Goal: Task Accomplishment & Management: Complete application form

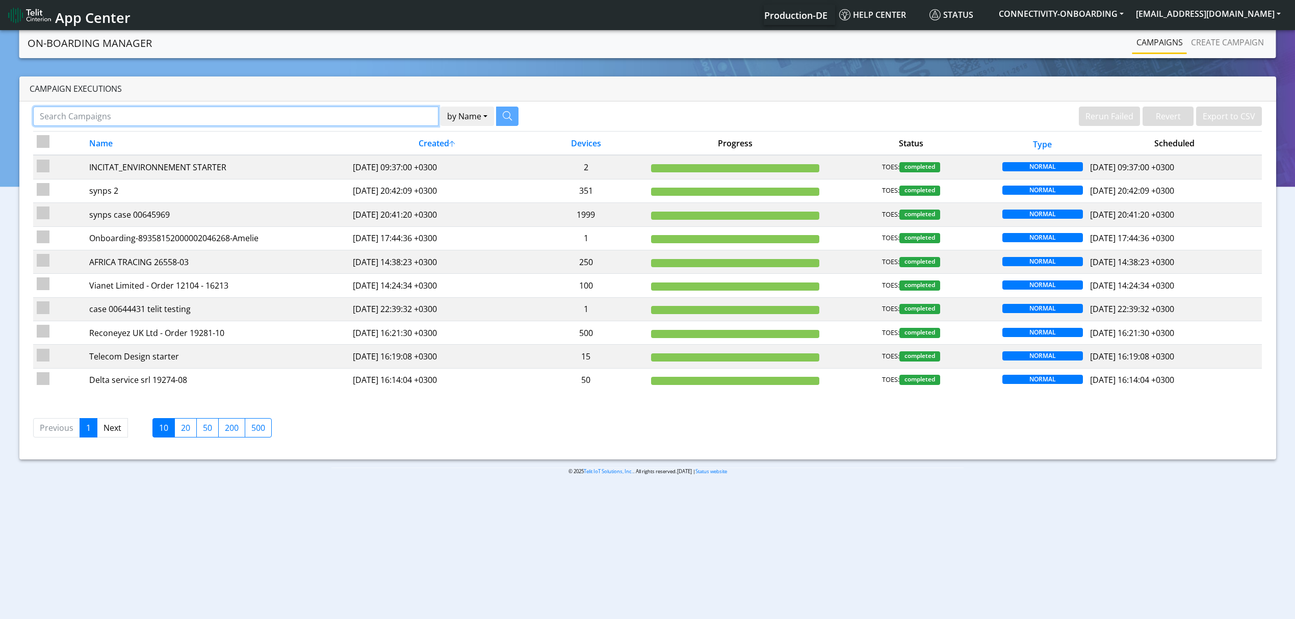
click at [241, 110] on input "Search Campaigns" at bounding box center [235, 116] width 405 height 19
type input "halos"
click at [495, 117] on icon "button" at bounding box center [494, 115] width 9 height 9
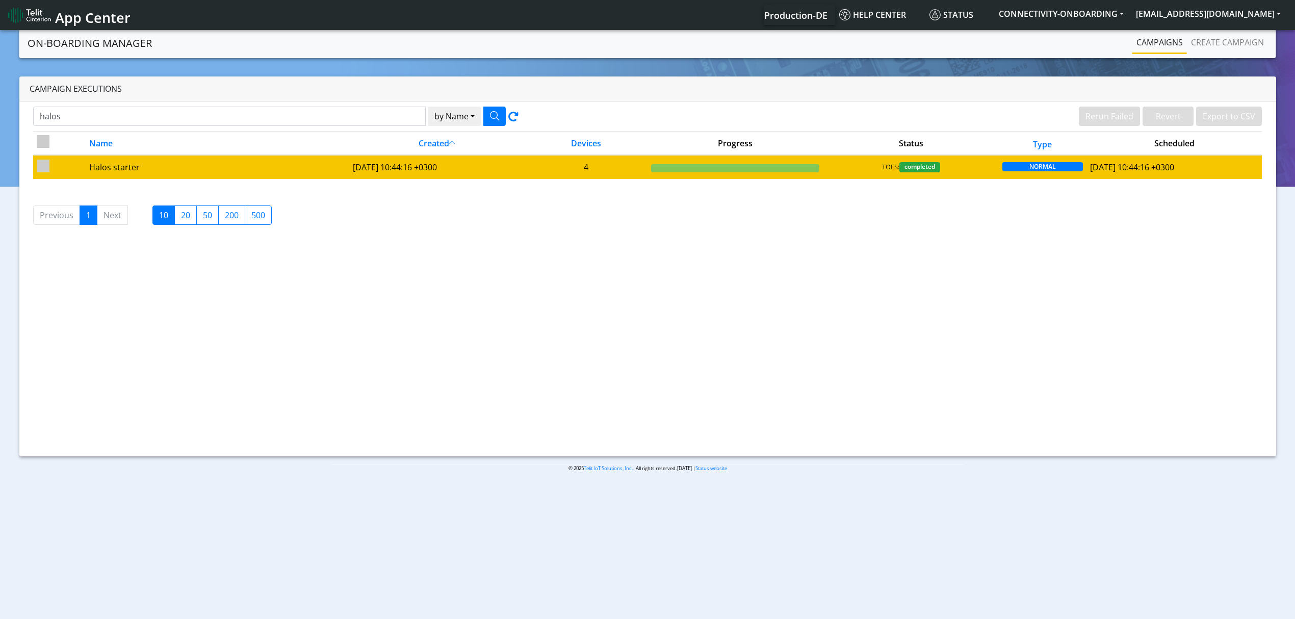
click at [366, 164] on td "[DATE] 10:44:16 +0300" at bounding box center [436, 166] width 175 height 23
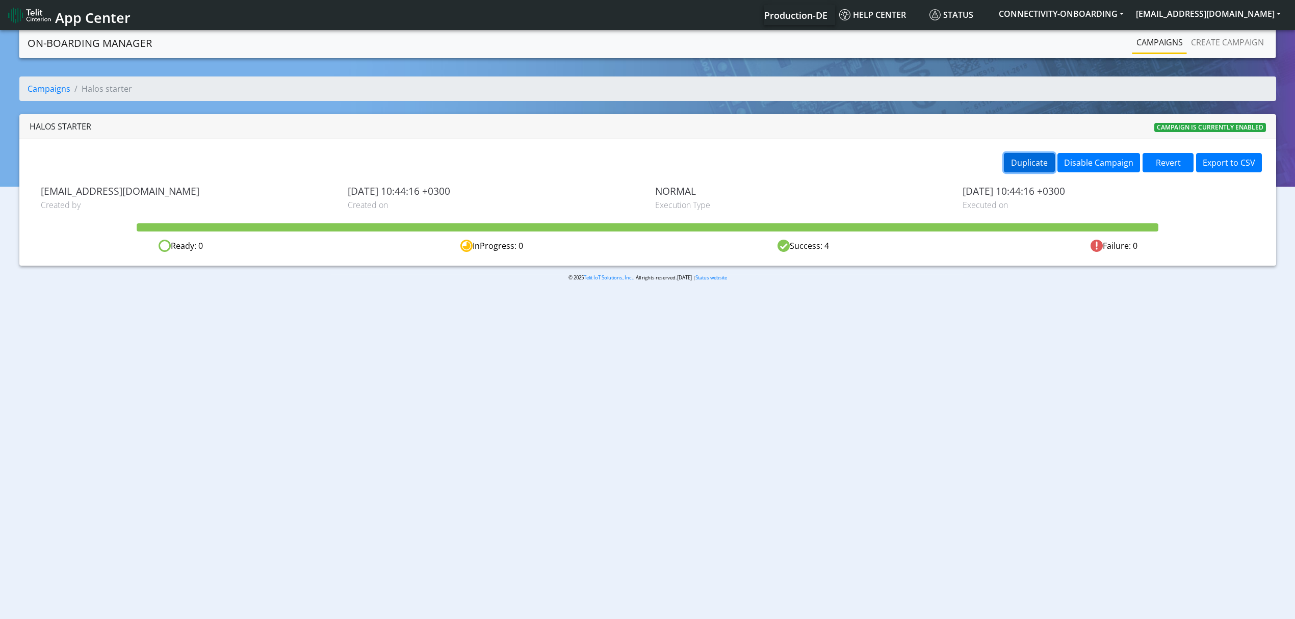
click at [1043, 166] on button "Duplicate" at bounding box center [1029, 162] width 51 height 19
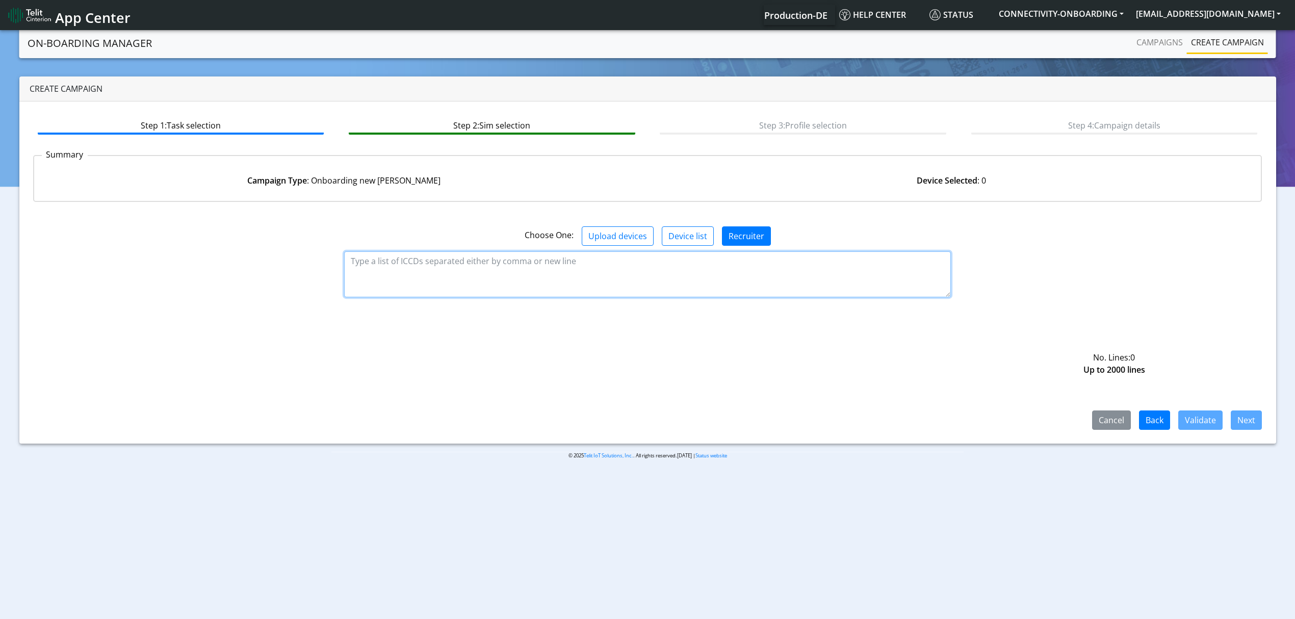
paste textarea "89358151000008322219 89358151000008322227"
type textarea "89358151000008322219 89358151000008322227"
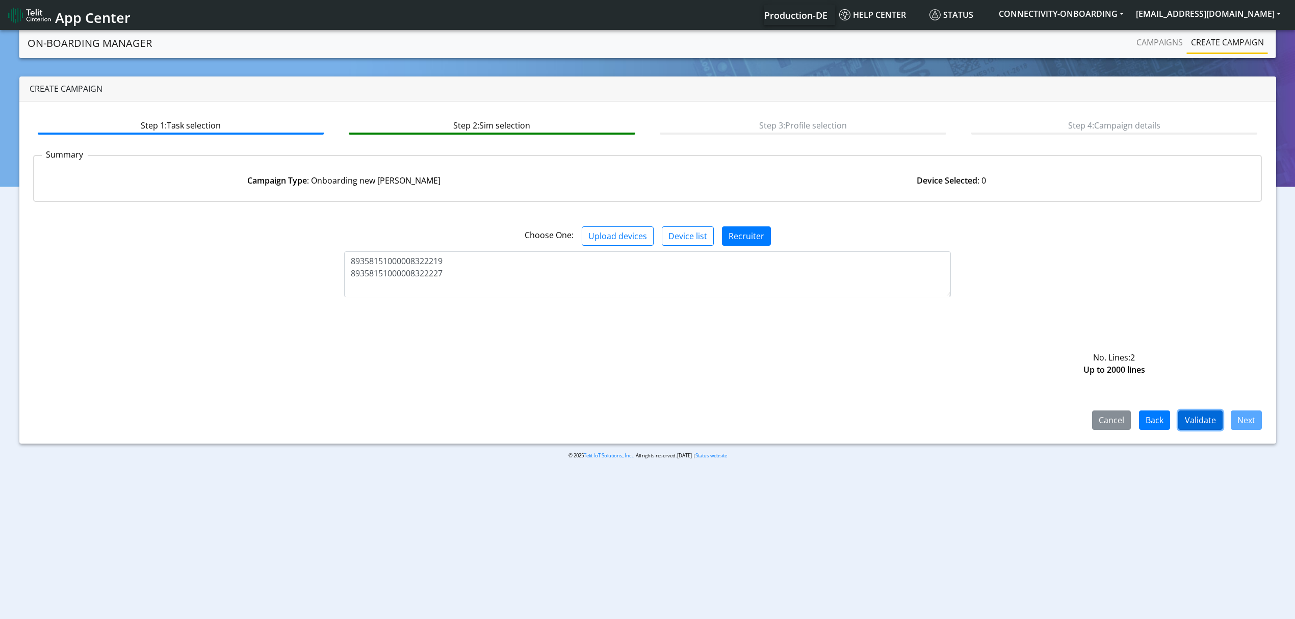
click at [1199, 427] on button "Validate" at bounding box center [1200, 419] width 44 height 19
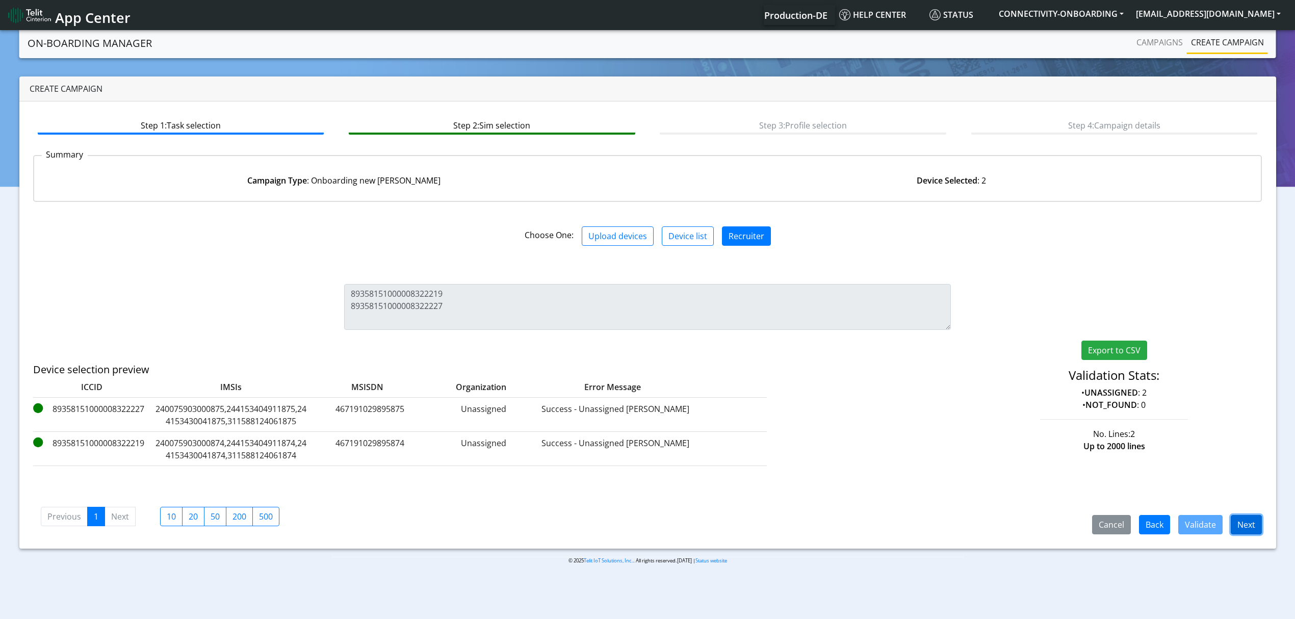
click at [1245, 520] on button "Next" at bounding box center [1245, 524] width 31 height 19
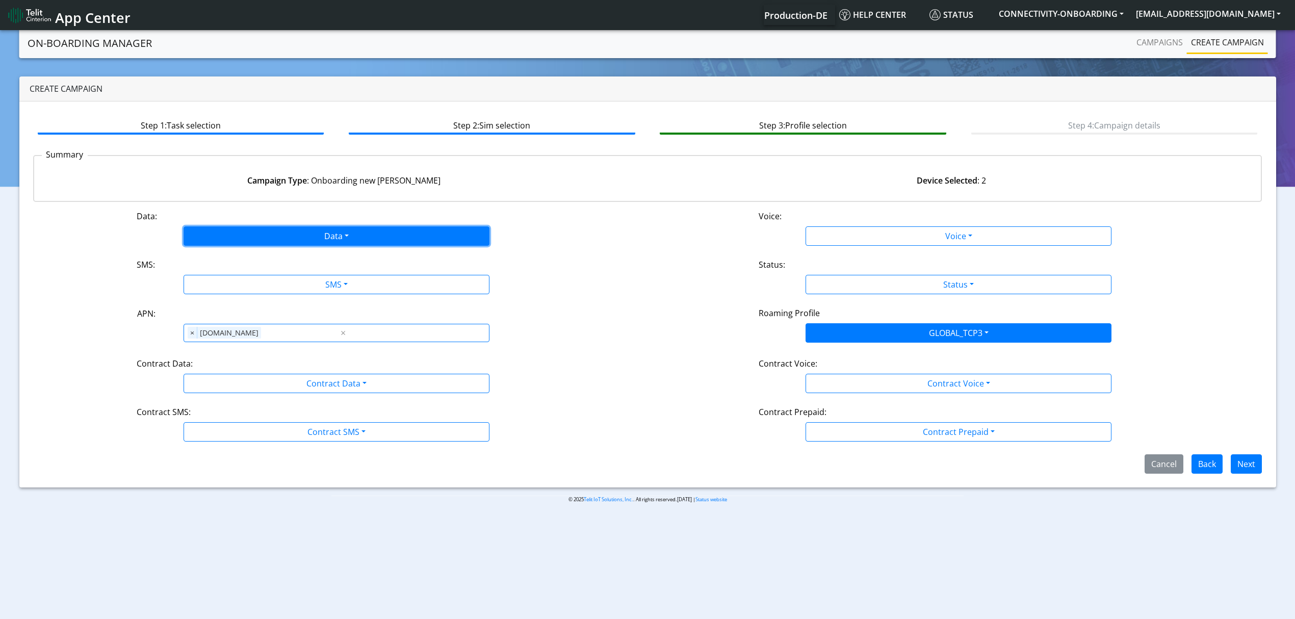
click at [310, 228] on button "Data" at bounding box center [336, 235] width 306 height 19
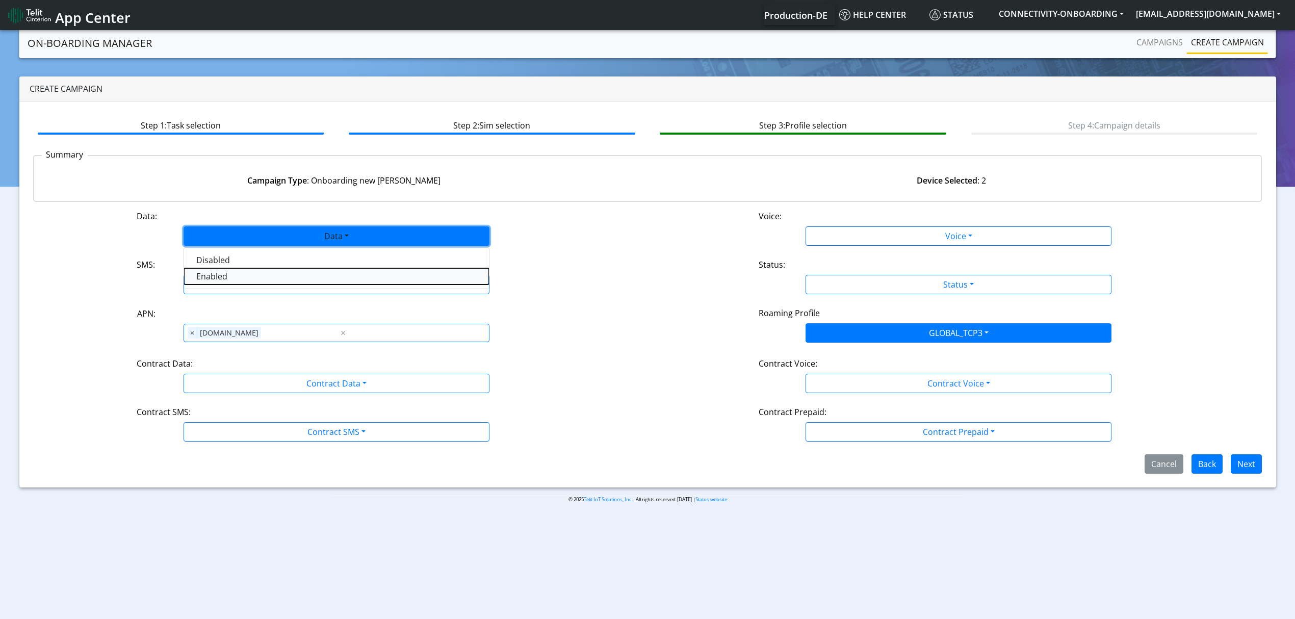
click at [262, 276] on button "Enabled" at bounding box center [336, 276] width 305 height 16
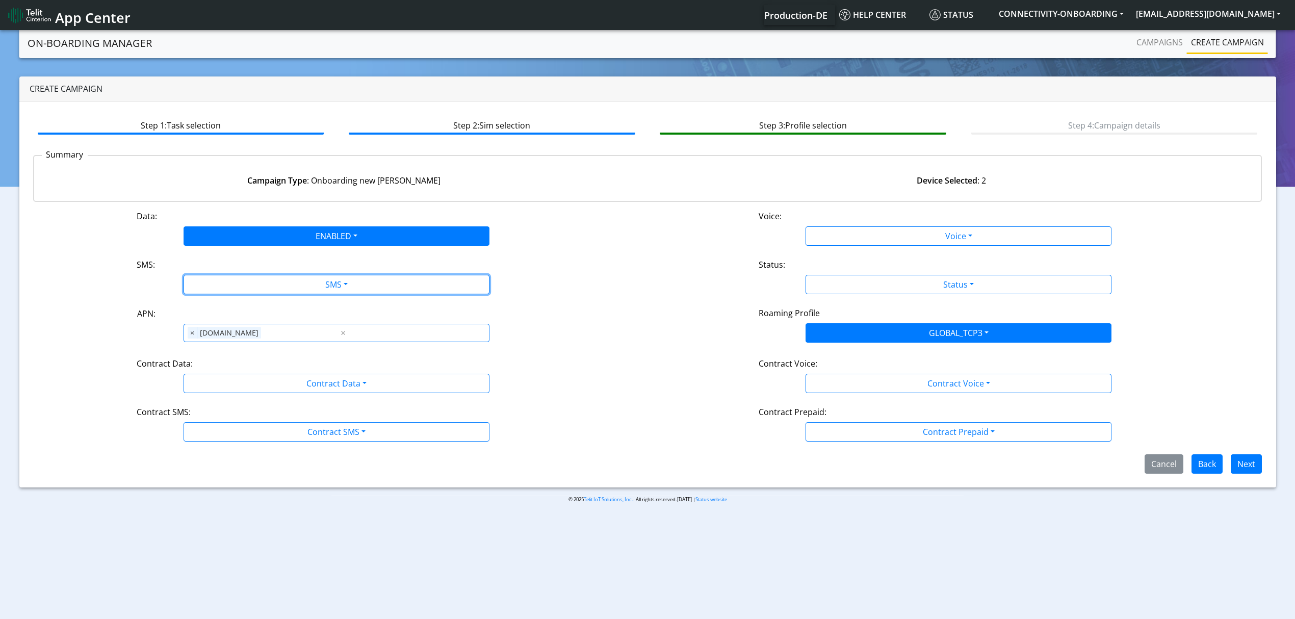
click at [262, 276] on button "SMS" at bounding box center [336, 284] width 306 height 19
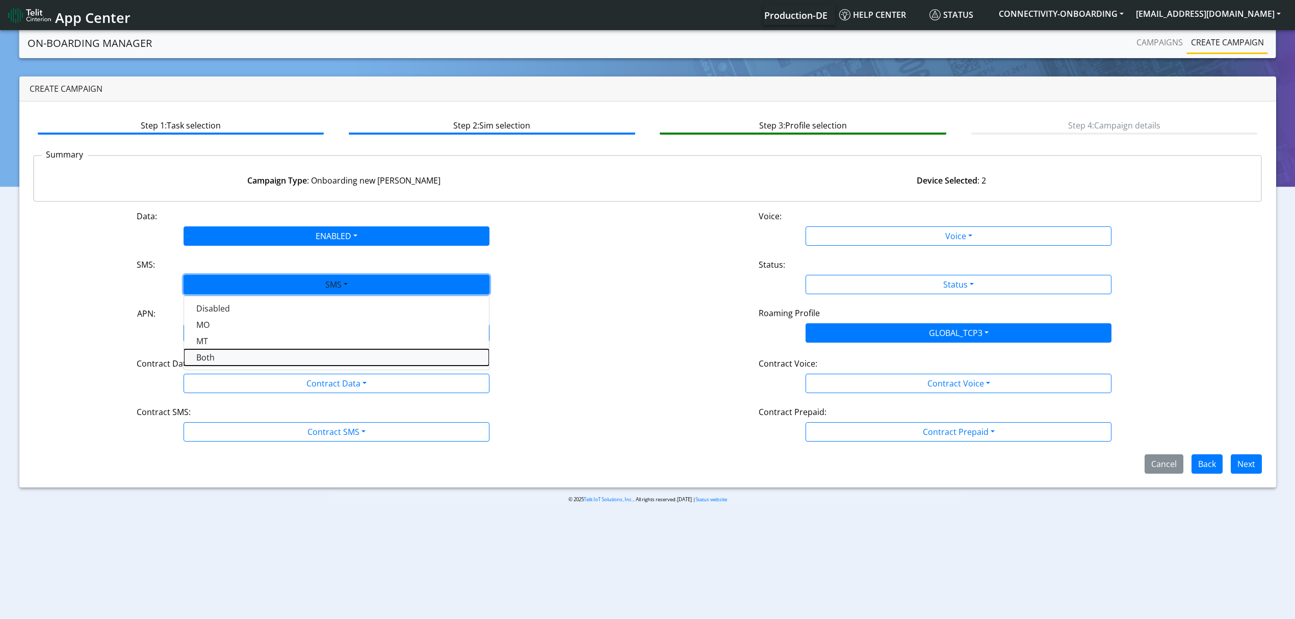
click at [235, 351] on button "Both" at bounding box center [336, 357] width 305 height 16
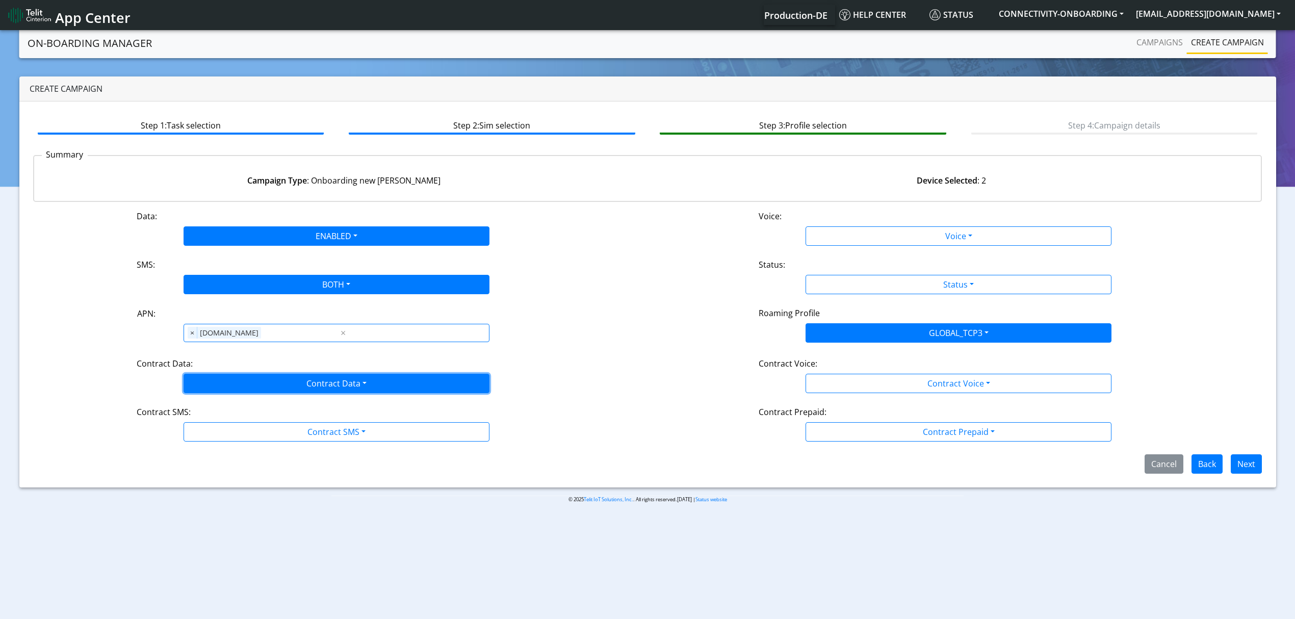
click at [230, 379] on button "Contract Data" at bounding box center [336, 383] width 306 height 19
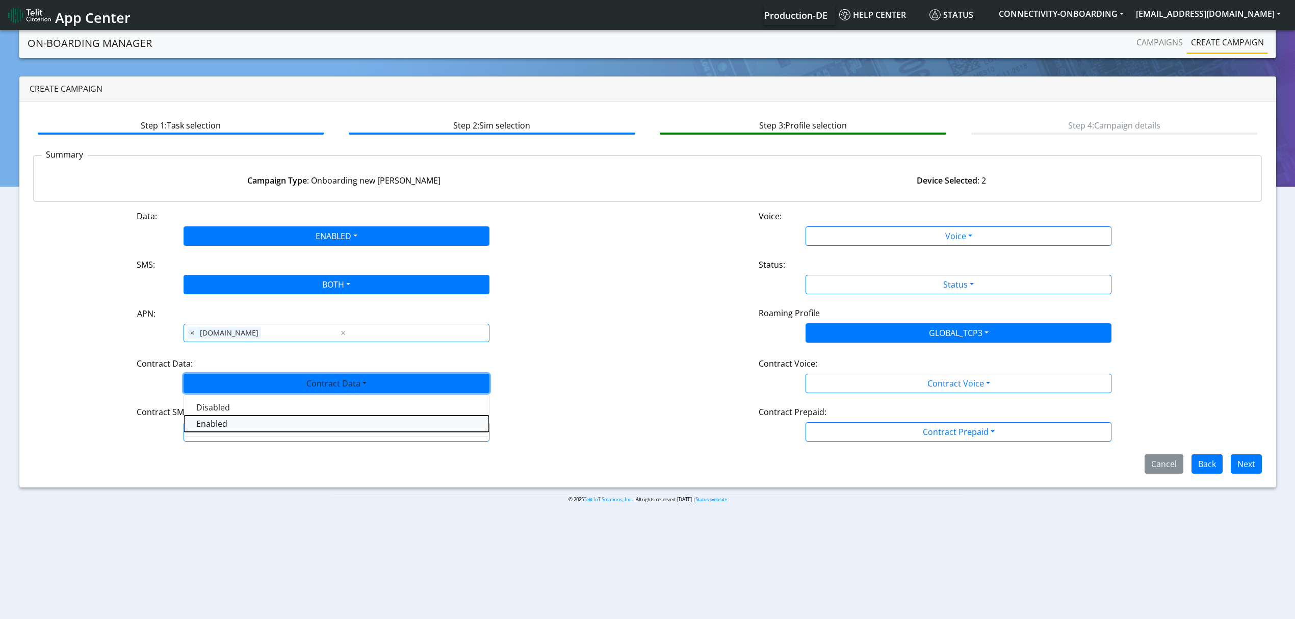
click at [214, 424] on Dataenabled-dropdown "Enabled" at bounding box center [336, 423] width 305 height 16
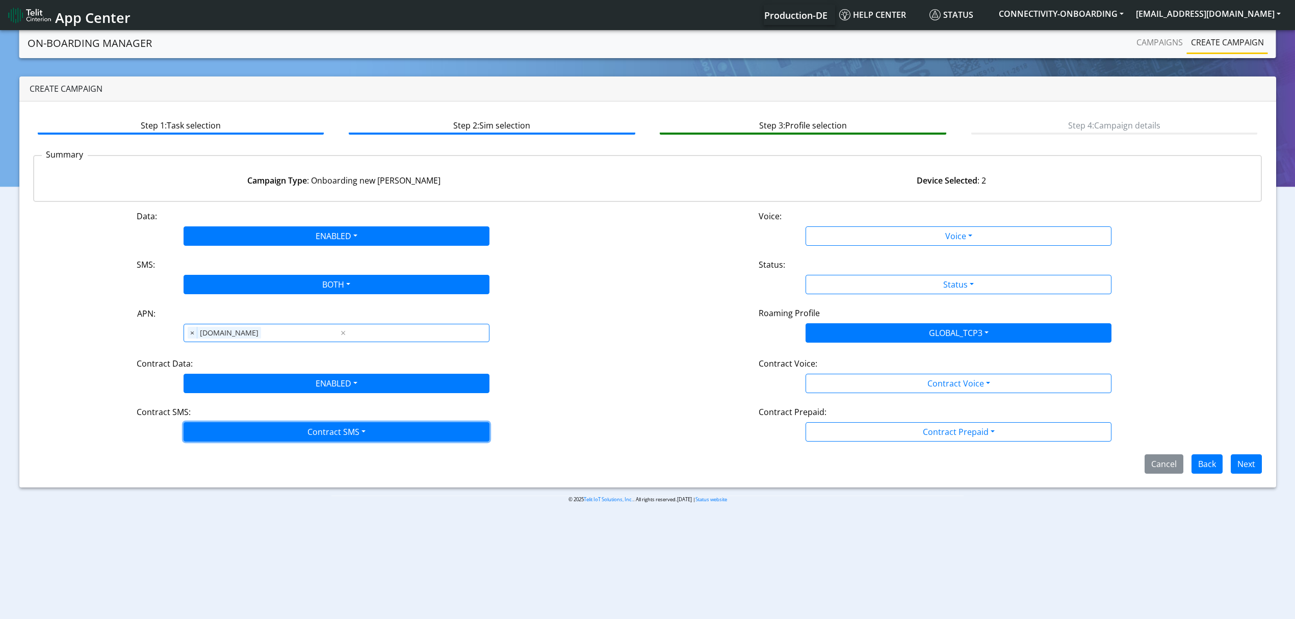
click at [235, 433] on button "Contract SMS" at bounding box center [336, 431] width 306 height 19
click at [216, 502] on SMSboth-dropdown "Both" at bounding box center [336, 504] width 305 height 16
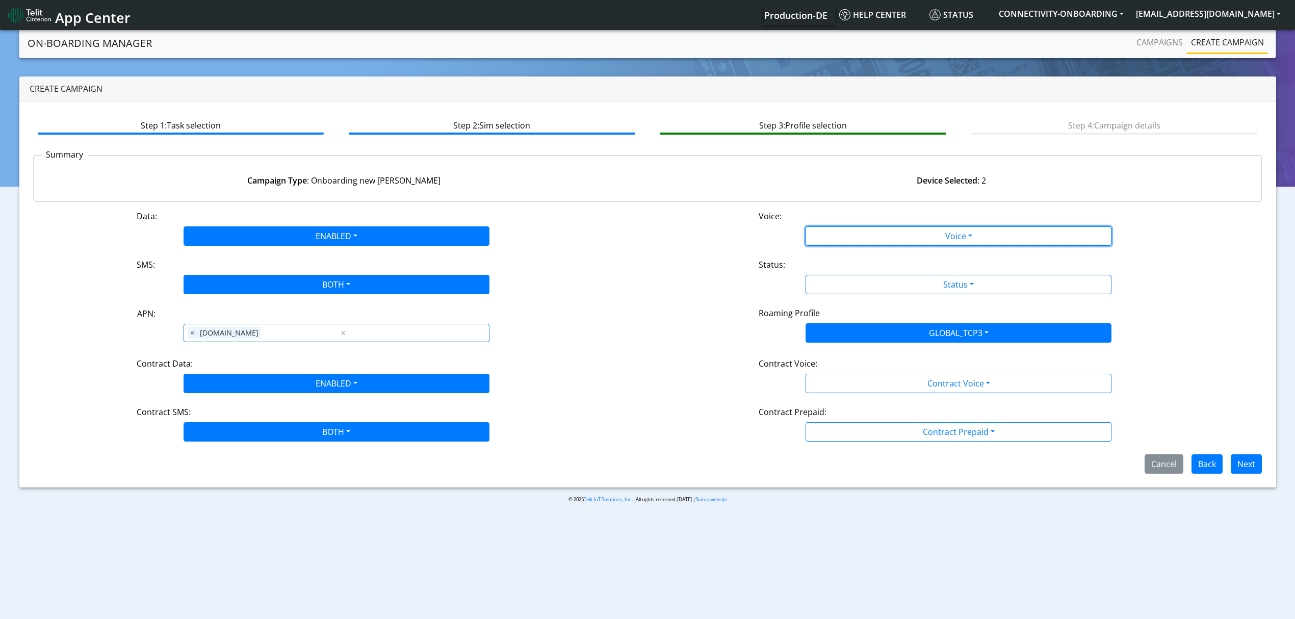
drag, startPoint x: 819, startPoint y: 238, endPoint x: 840, endPoint y: 252, distance: 25.7
click at [840, 252] on div "Data: ENABLED Disabled Enabled Voice: Voice Disabled Enabled SMS: BOTH Disabled…" at bounding box center [647, 341] width 1229 height 263
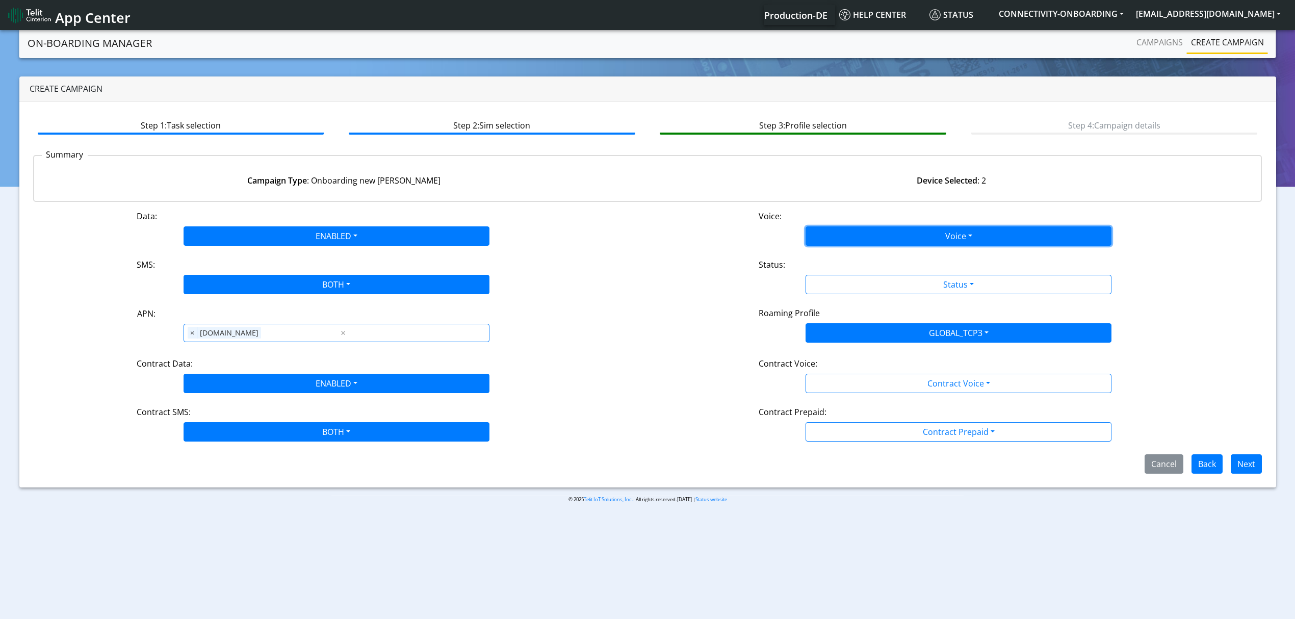
click at [860, 240] on button "Voice" at bounding box center [958, 235] width 306 height 19
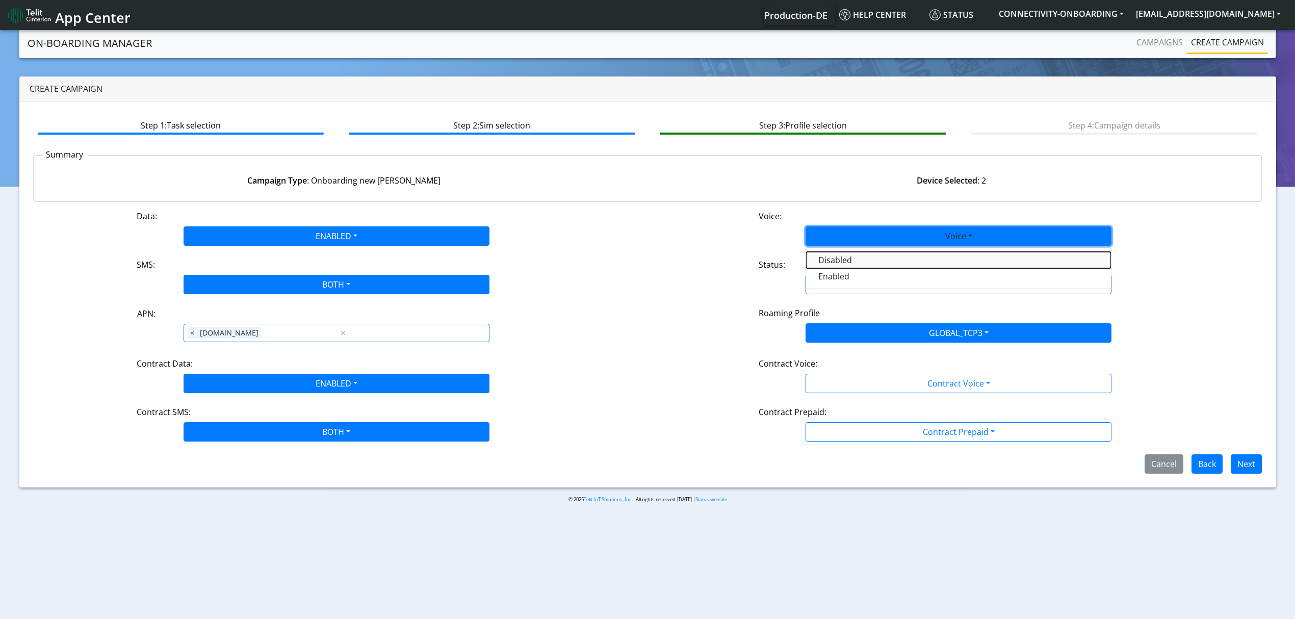
click at [845, 260] on button "Disabled" at bounding box center [958, 260] width 305 height 16
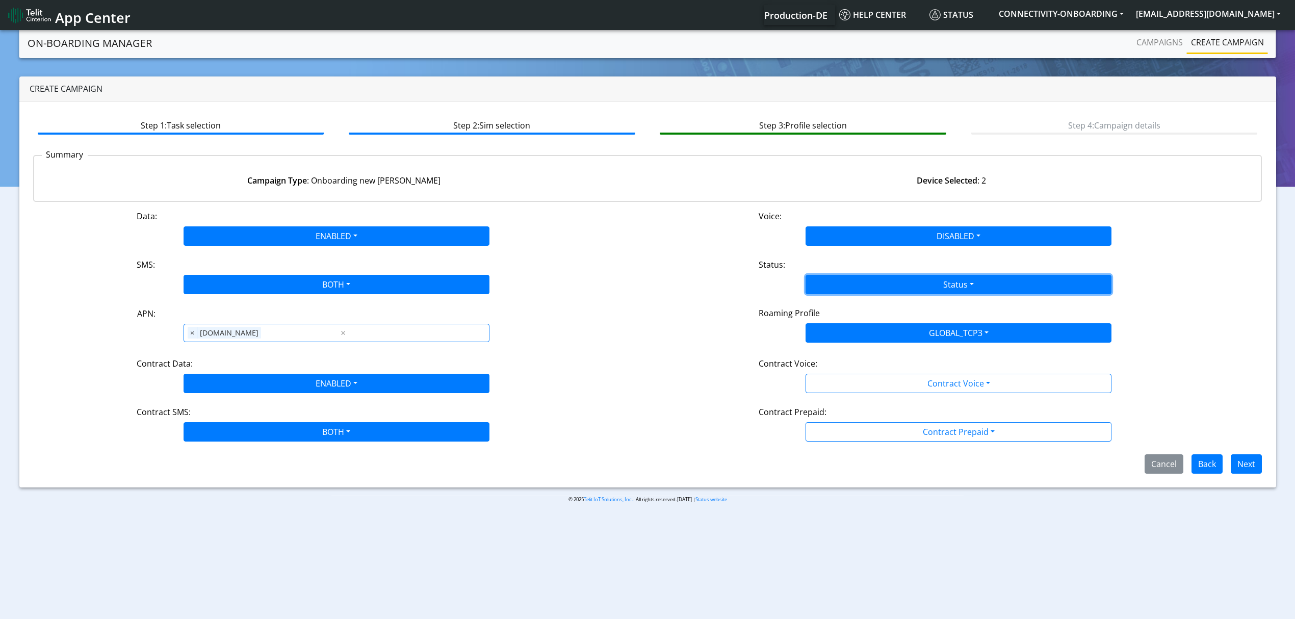
click at [859, 280] on button "Status" at bounding box center [958, 284] width 306 height 19
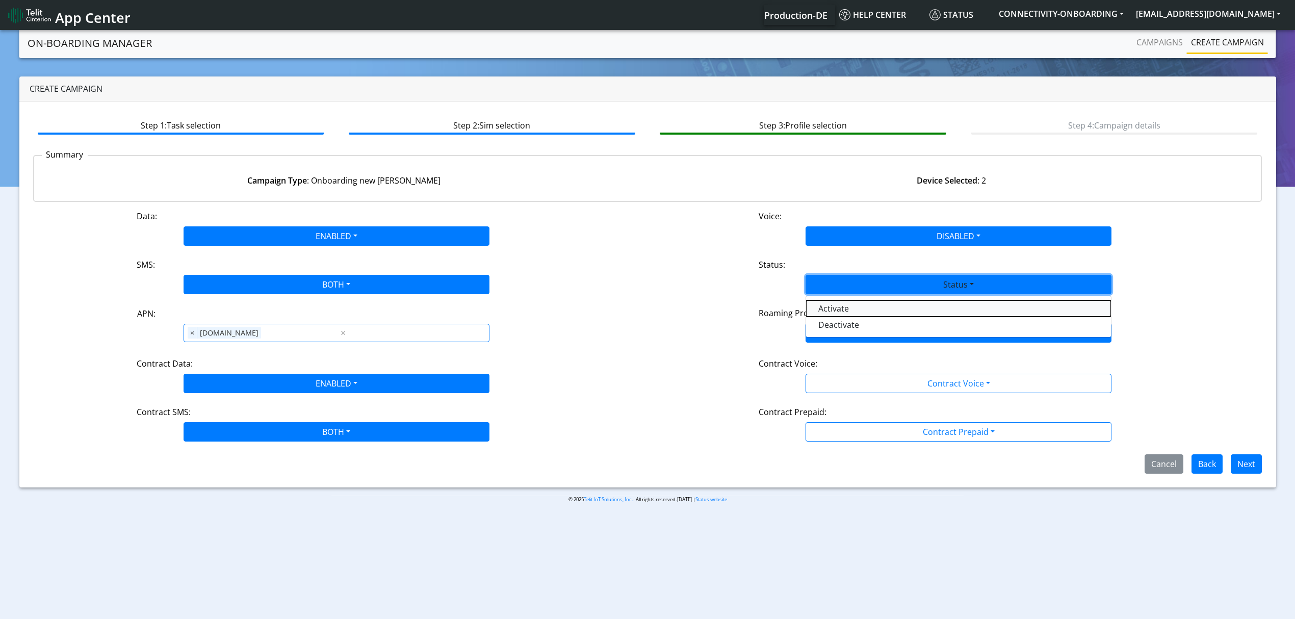
click at [851, 301] on button "Activate" at bounding box center [958, 308] width 305 height 16
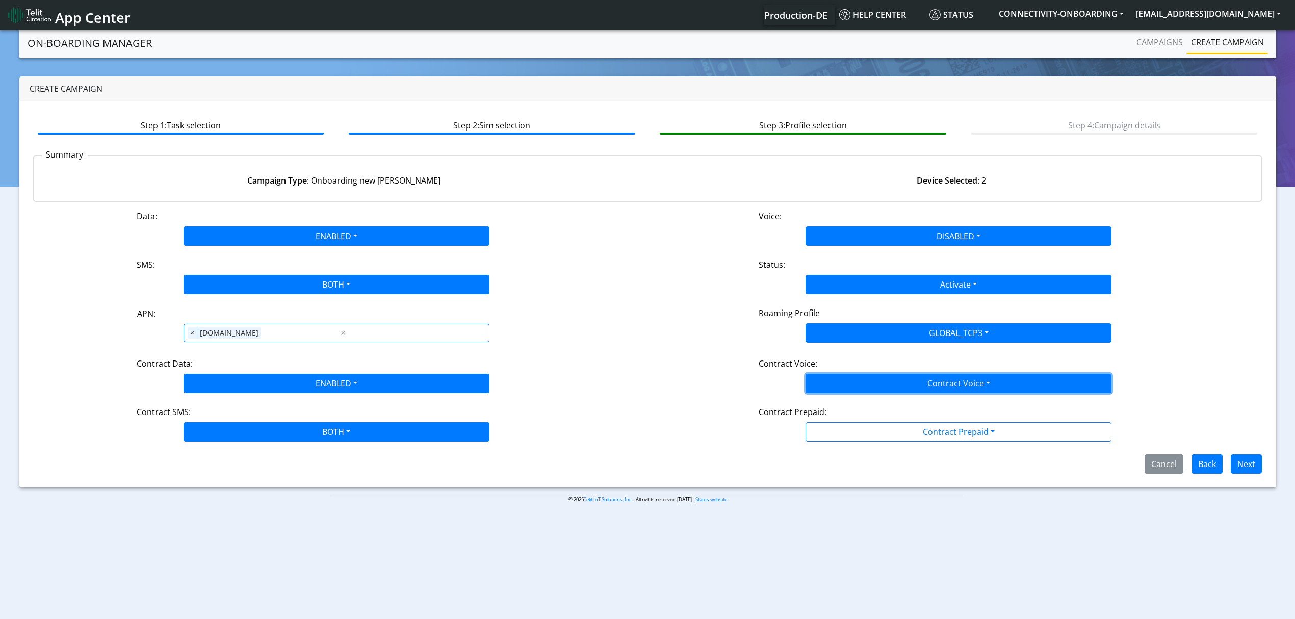
click at [842, 384] on button "Contract Voice" at bounding box center [958, 383] width 306 height 19
click at [836, 404] on Voicedisabled-dropdown "Disabled" at bounding box center [958, 407] width 305 height 16
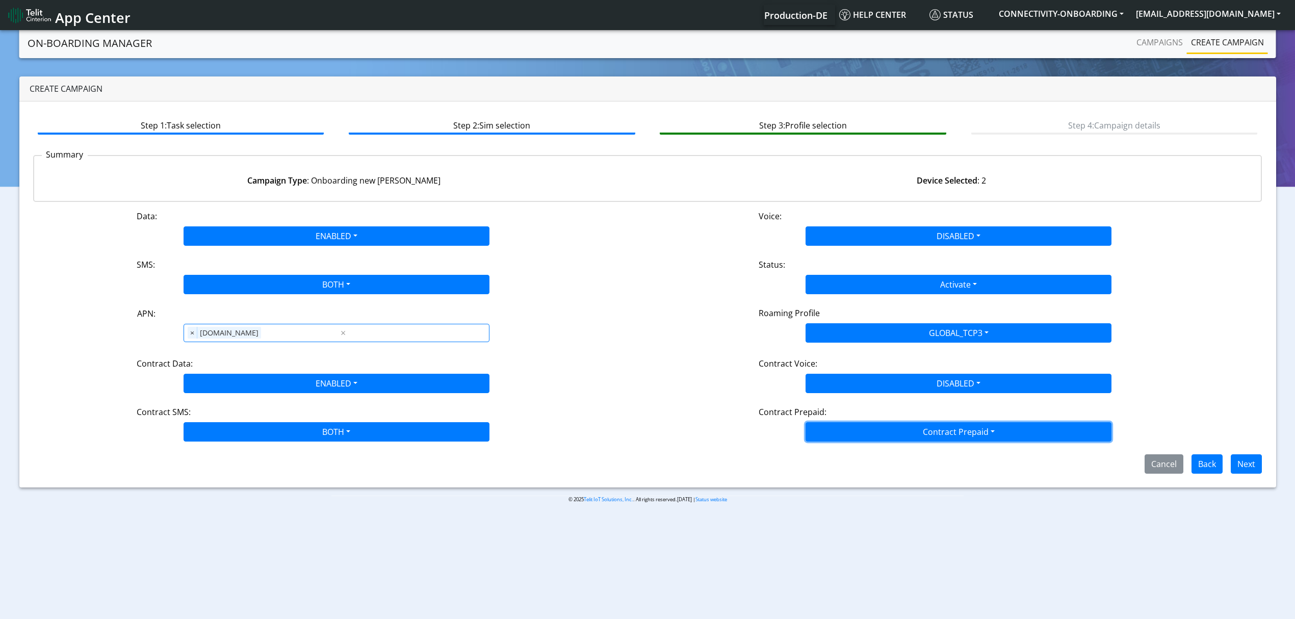
click at [849, 423] on button "Contract Prepaid" at bounding box center [958, 431] width 306 height 19
click at [833, 475] on Prepaidnotprepaid-dropdown "No" at bounding box center [958, 472] width 305 height 16
click at [1241, 461] on button "Next" at bounding box center [1245, 463] width 31 height 19
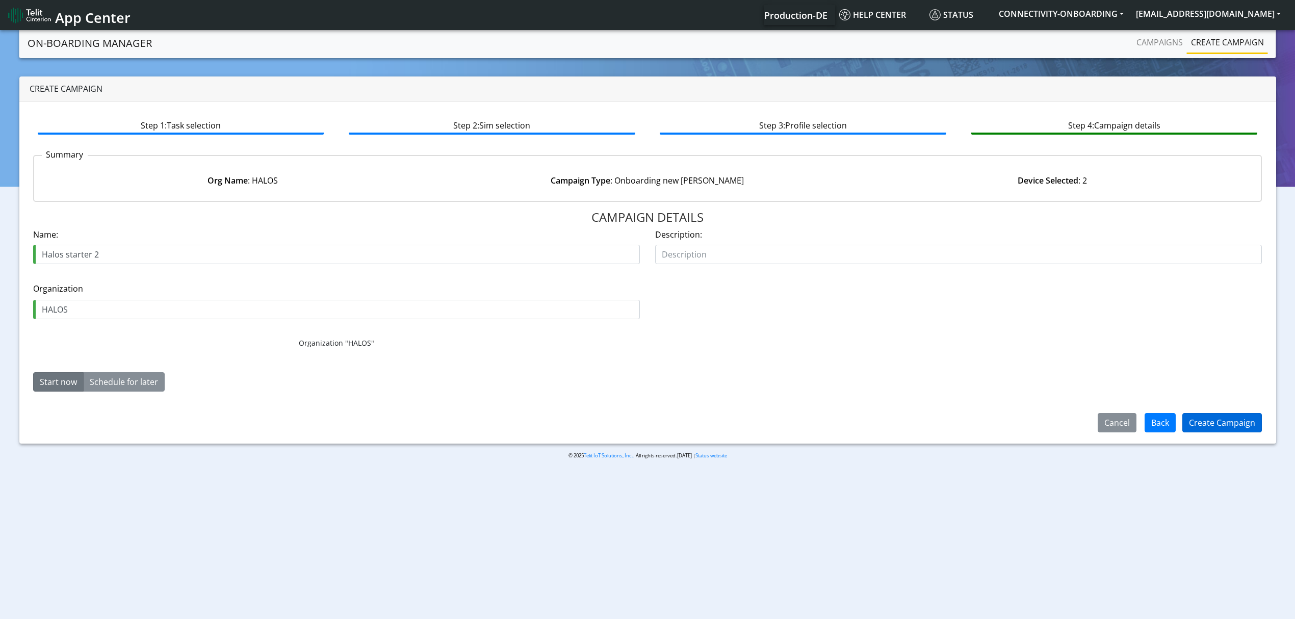
type input "Halos starter 2"
click at [1197, 414] on button "Create Campaign" at bounding box center [1222, 422] width 80 height 19
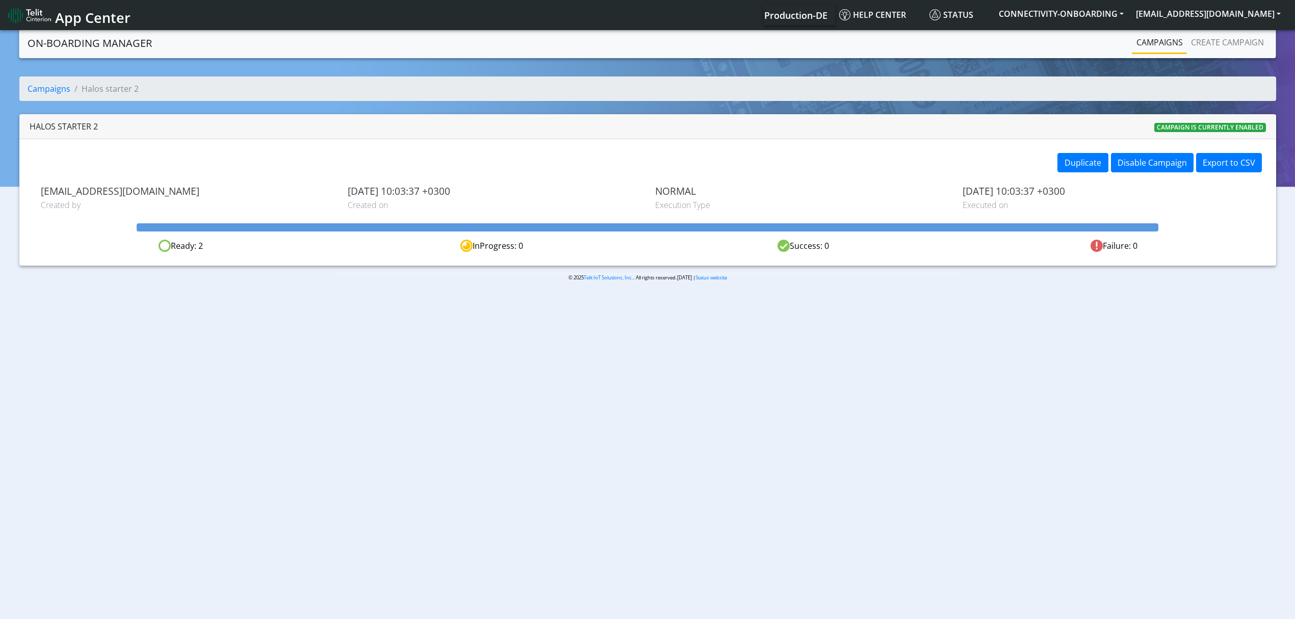
click at [1144, 41] on link "Campaigns" at bounding box center [1159, 42] width 55 height 20
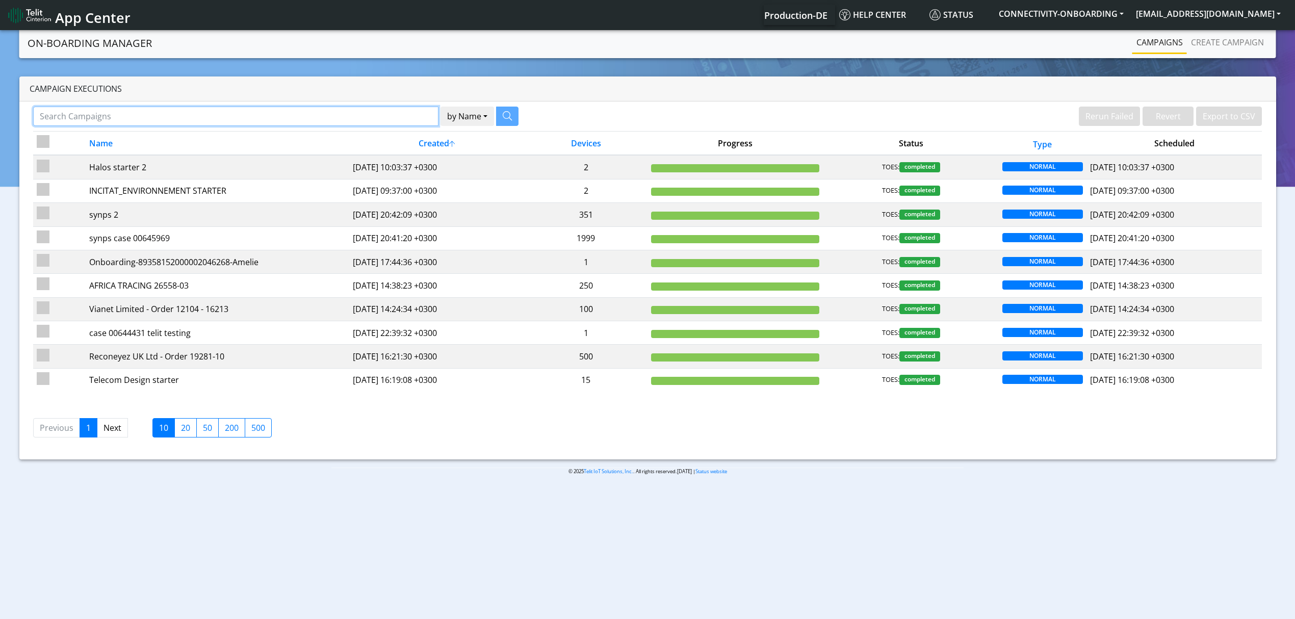
click at [289, 121] on input "Search Campaigns" at bounding box center [235, 116] width 405 height 19
type input "o"
paste input "Onvako"
type input "Onvako"
click at [500, 120] on button "button" at bounding box center [494, 116] width 22 height 19
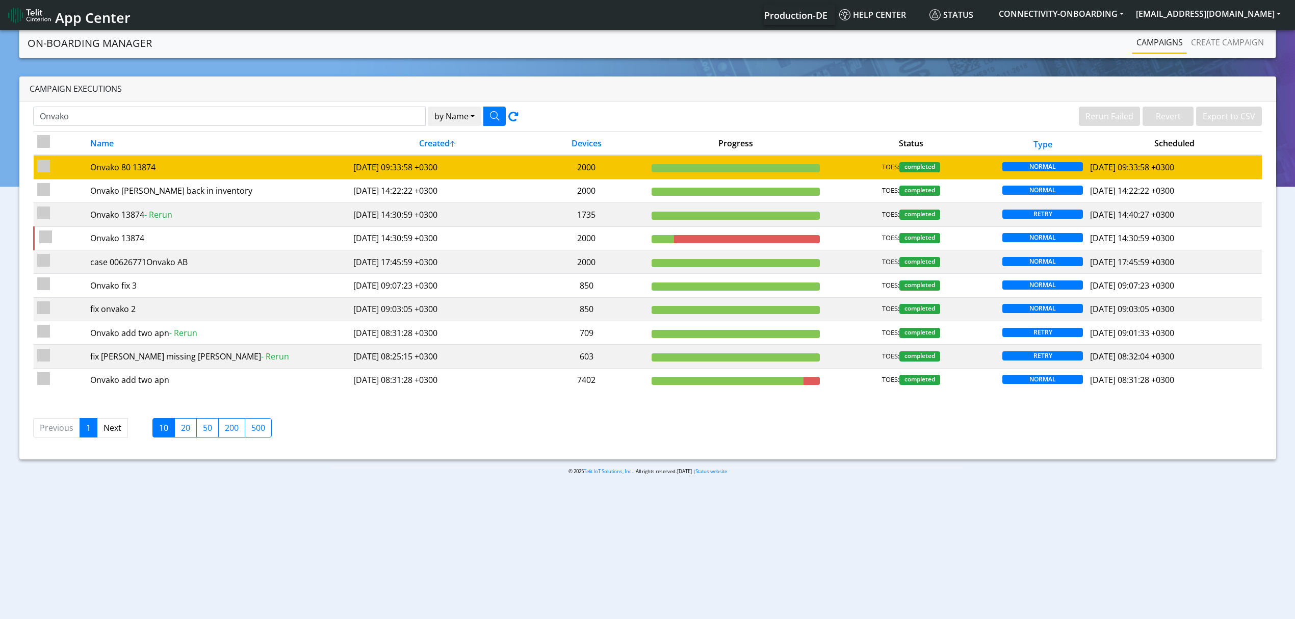
click at [459, 160] on td "[DATE] 09:33:58 +0300" at bounding box center [437, 167] width 175 height 24
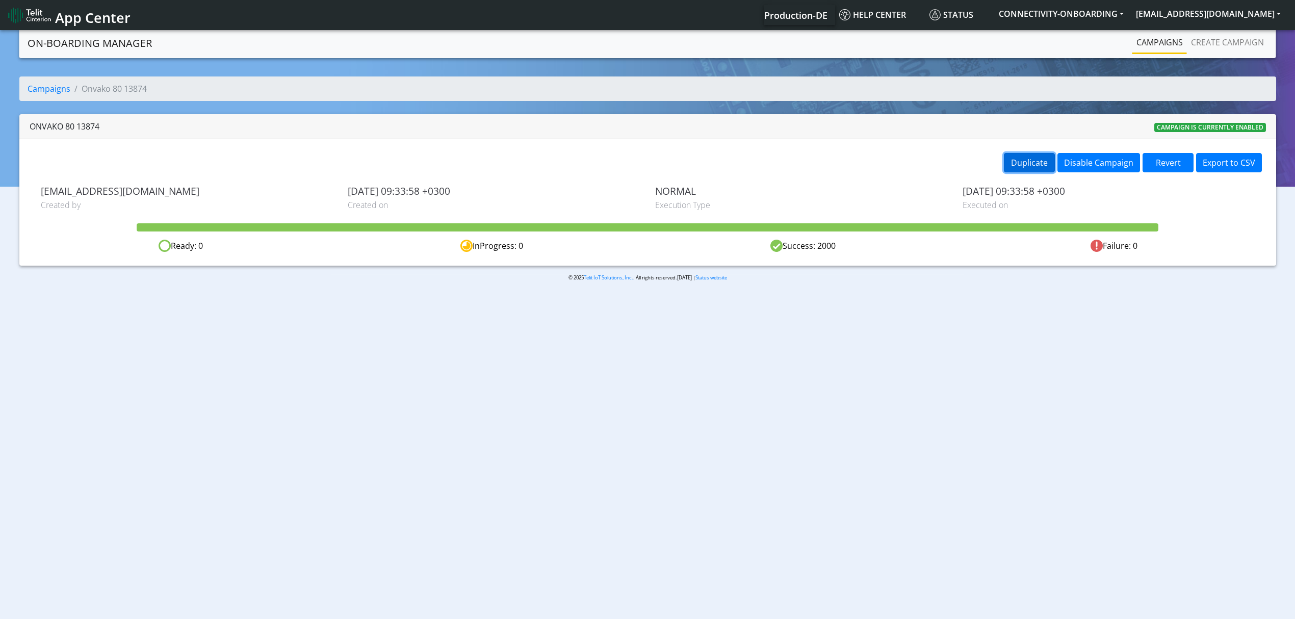
click at [1030, 163] on button "Duplicate" at bounding box center [1029, 162] width 51 height 19
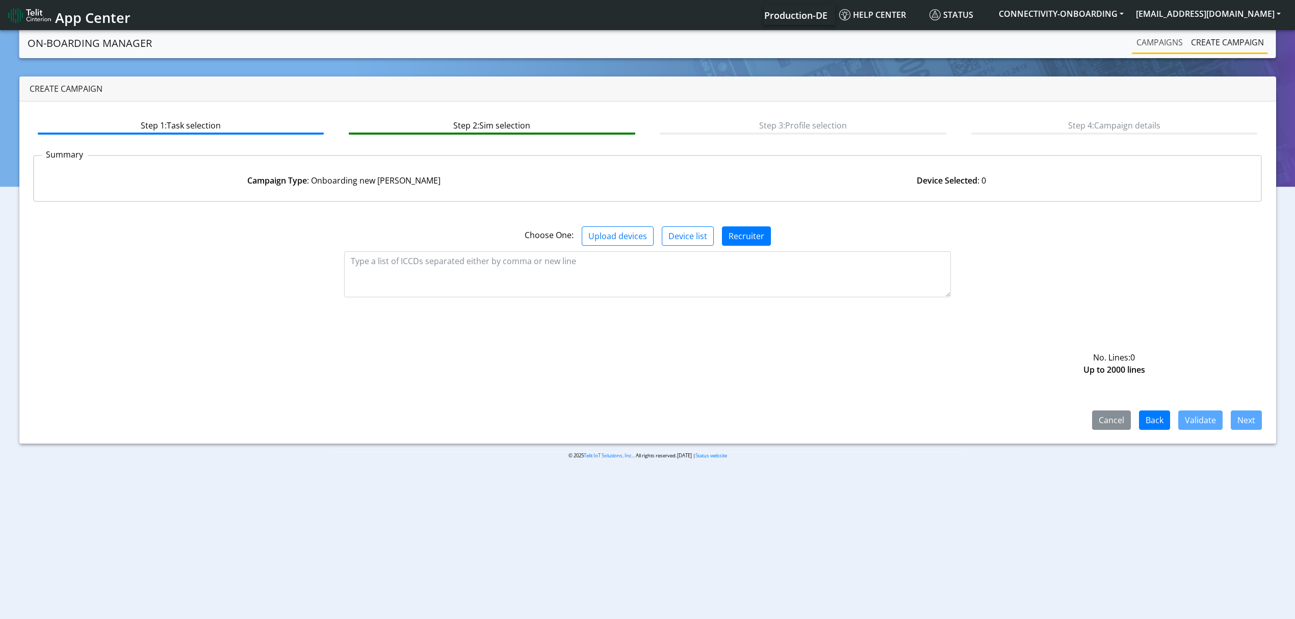
click at [1175, 49] on link "Campaigns" at bounding box center [1159, 42] width 55 height 20
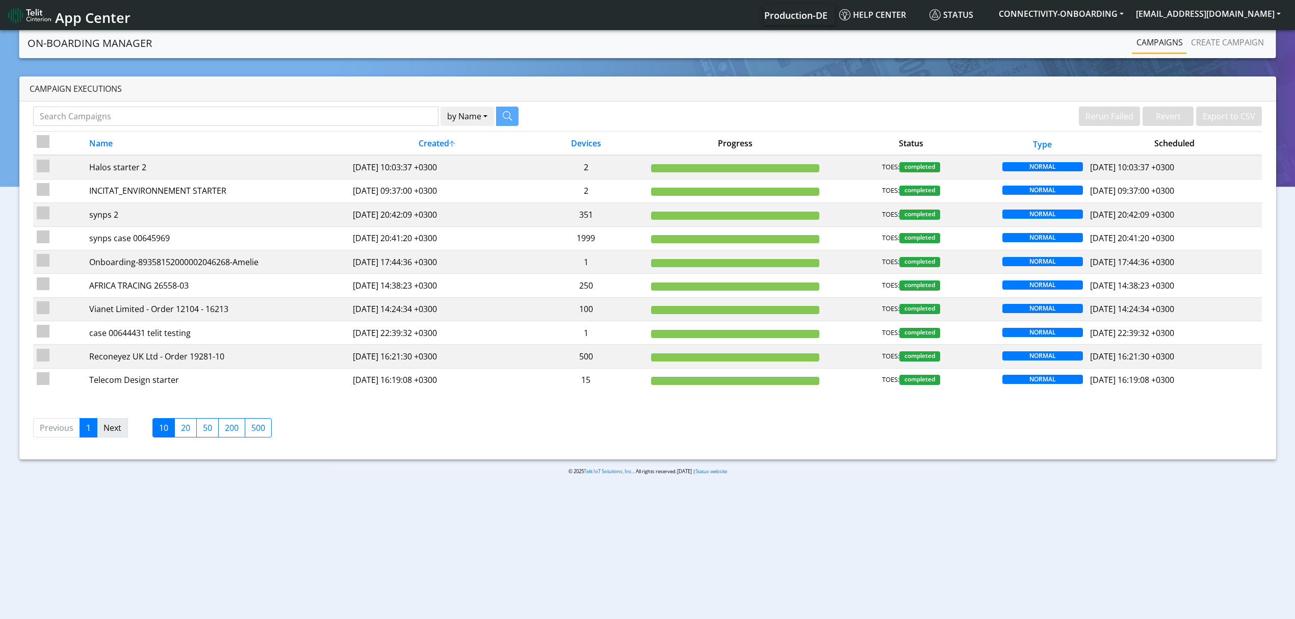
click at [119, 437] on link "Next" at bounding box center [112, 427] width 31 height 19
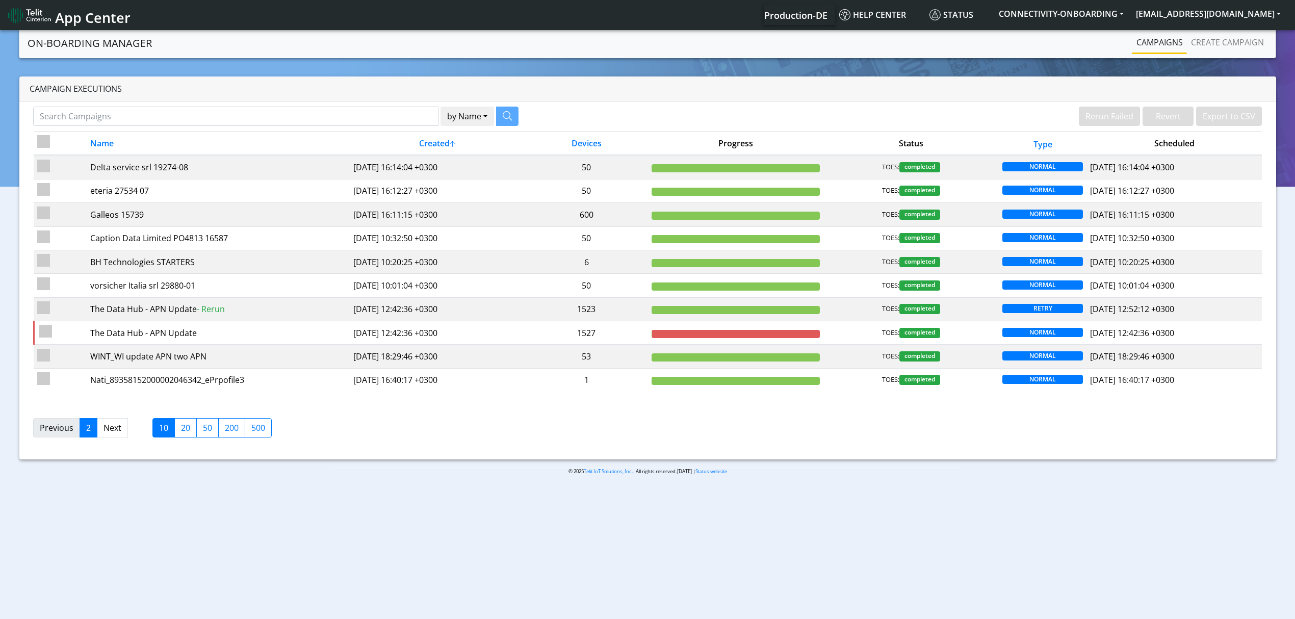
click at [59, 430] on link "Previous" at bounding box center [56, 427] width 47 height 19
click at [229, 112] on input "Search Campaigns" at bounding box center [235, 116] width 405 height 19
type input "onvako"
click at [486, 115] on button "button" at bounding box center [494, 116] width 22 height 19
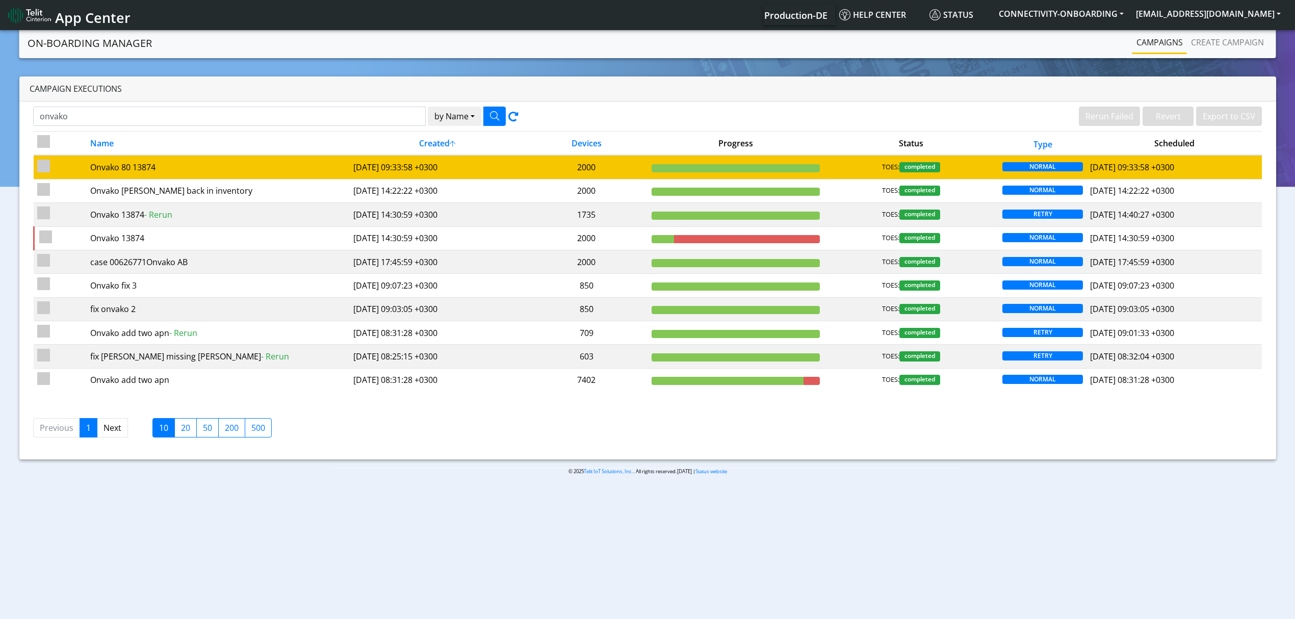
click at [266, 156] on td "Onvako 80 13874" at bounding box center [217, 167] width 263 height 24
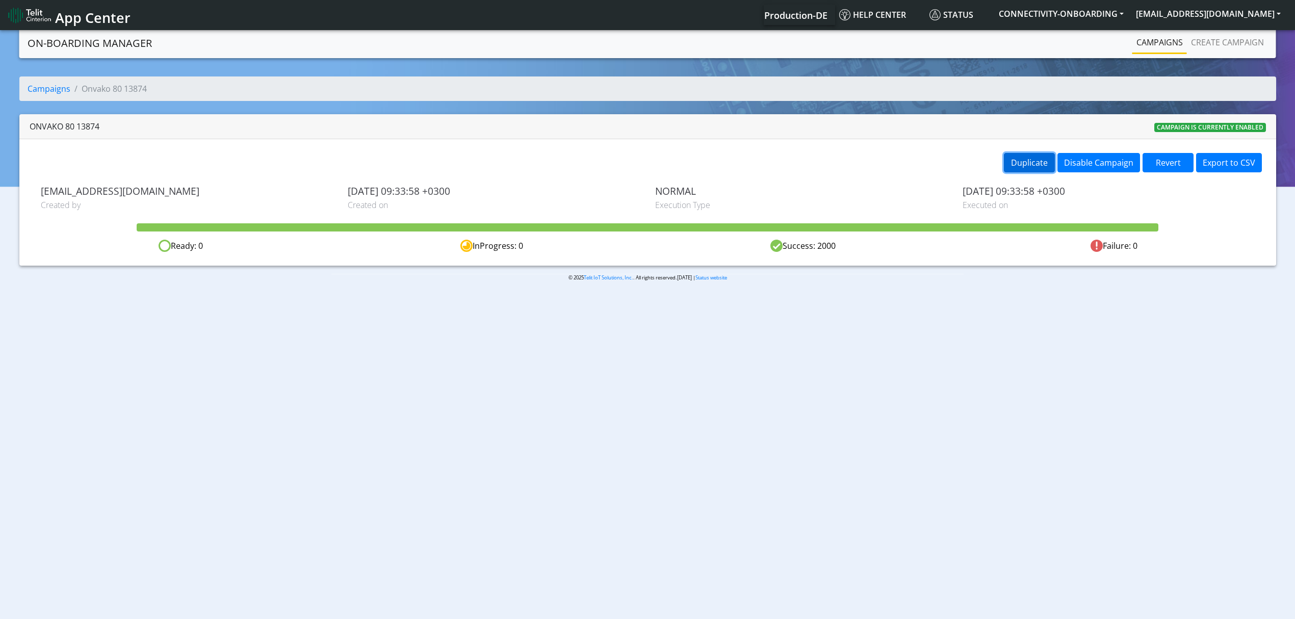
click at [1022, 159] on button "Duplicate" at bounding box center [1029, 162] width 51 height 19
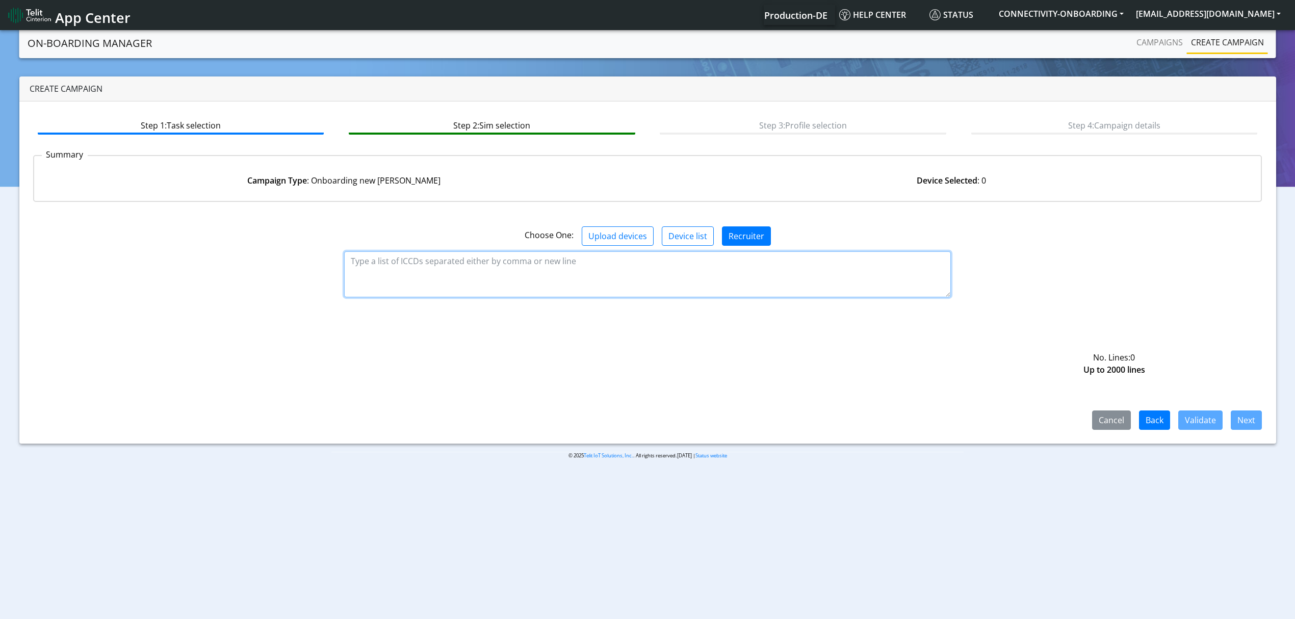
click at [649, 262] on textarea at bounding box center [647, 274] width 607 height 46
paste textarea "89358151000030638228 89358151000030638236 89358151000030638244 8935815100003063…"
type textarea "89358151000030638228 89358151000030638236 89358151000030638244 8935815100003063…"
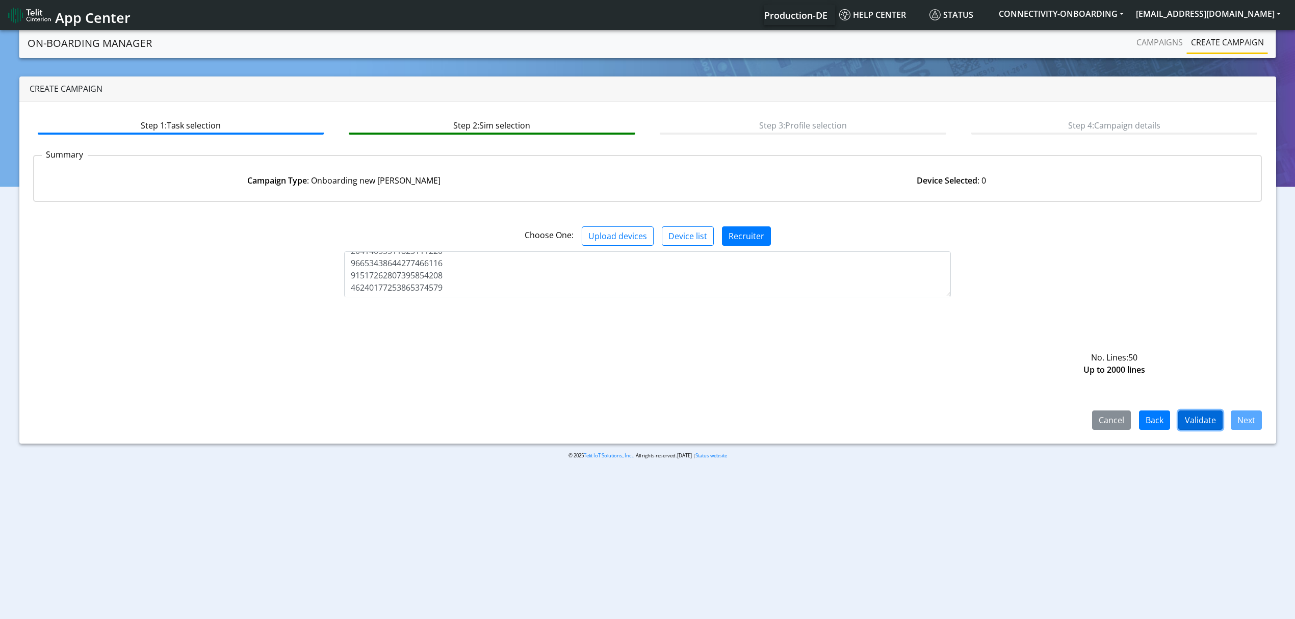
click at [1212, 416] on button "Validate" at bounding box center [1200, 419] width 44 height 19
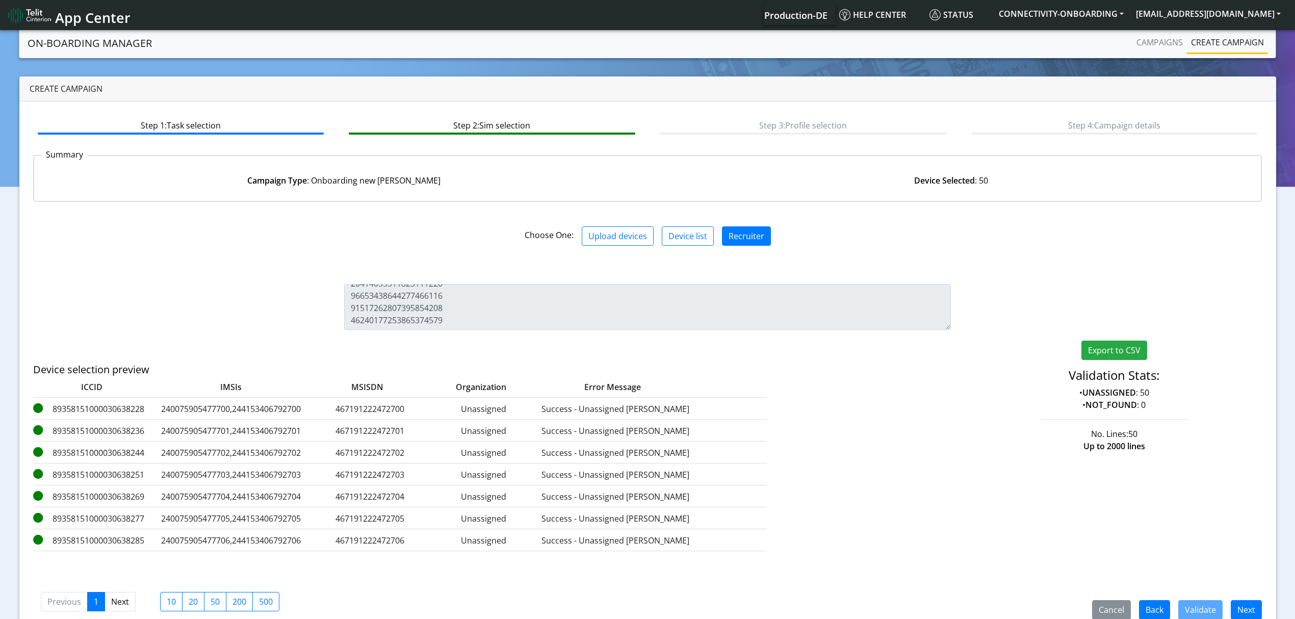
scroll to position [20, 0]
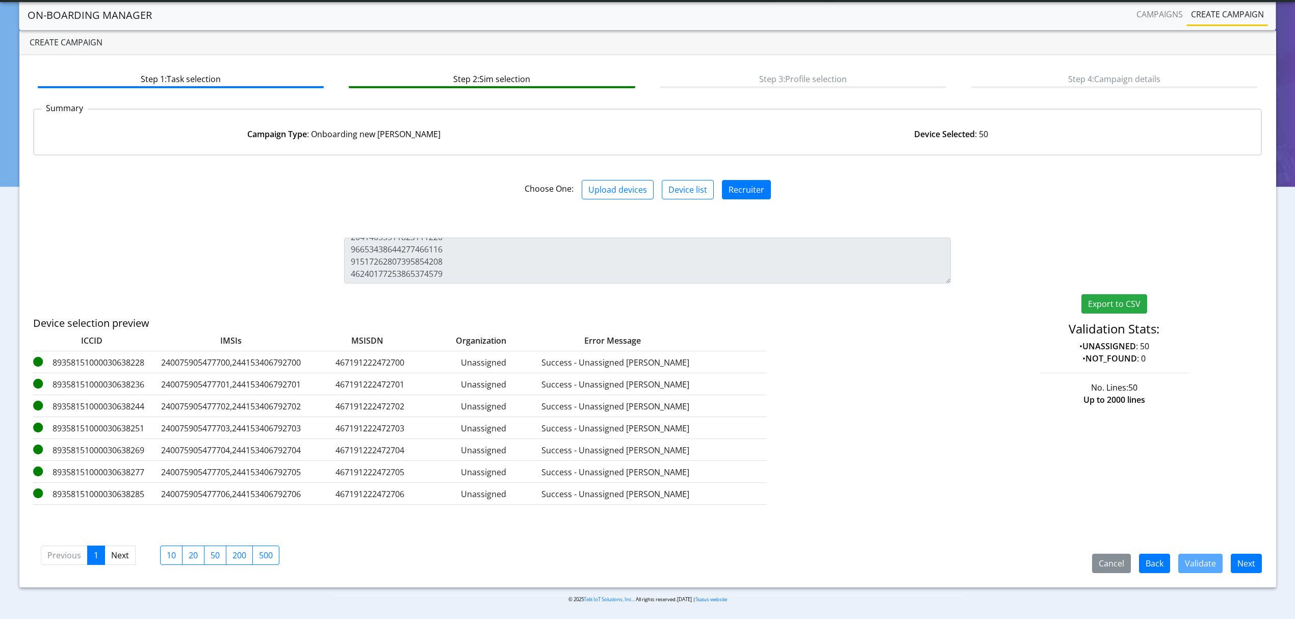
click at [1252, 552] on div "Cancel Back Validate Next Previous 1 Next 10 20 50 200 500" at bounding box center [647, 554] width 1229 height 38
click at [1250, 555] on button "Next" at bounding box center [1245, 562] width 31 height 19
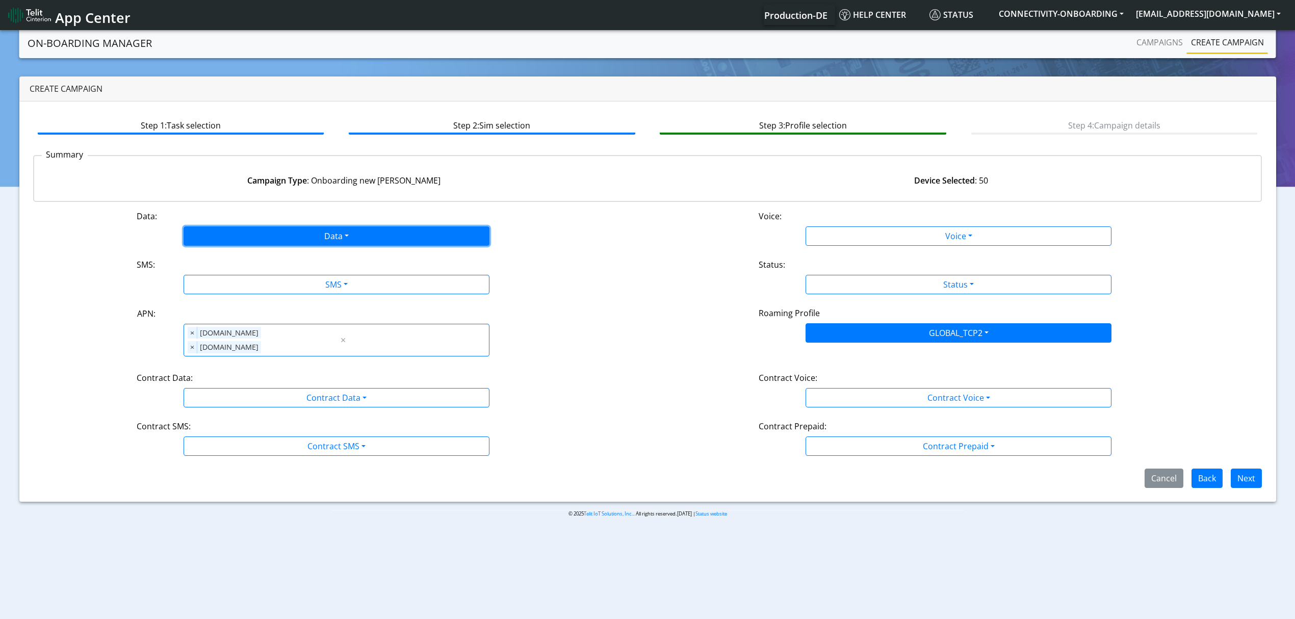
click at [352, 245] on button "Data" at bounding box center [336, 235] width 306 height 19
click at [278, 284] on div "Disabled Enabled" at bounding box center [336, 268] width 306 height 42
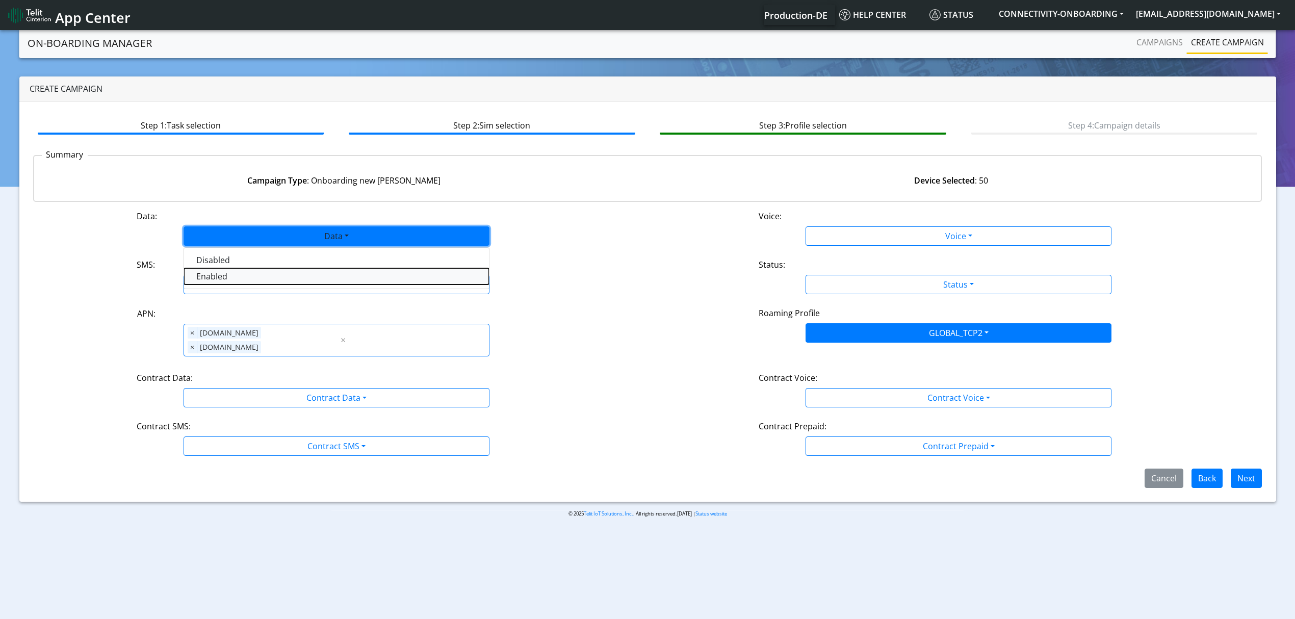
click at [300, 274] on button "Enabled" at bounding box center [336, 276] width 305 height 16
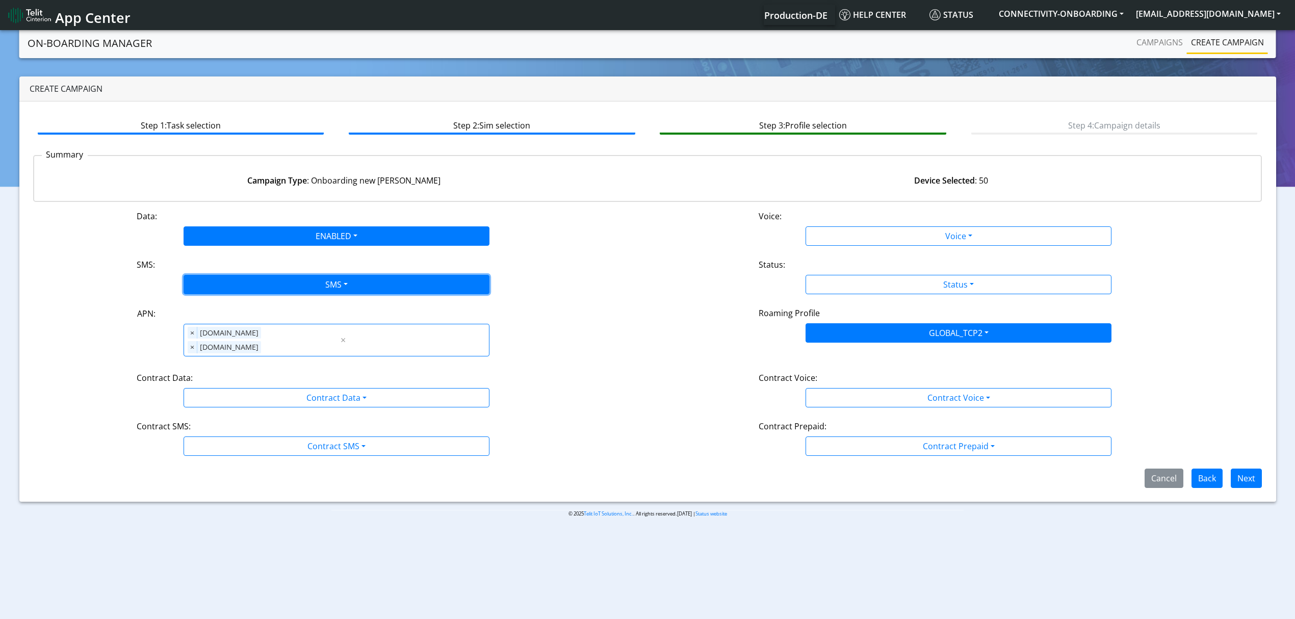
click at [296, 282] on button "SMS" at bounding box center [336, 284] width 306 height 19
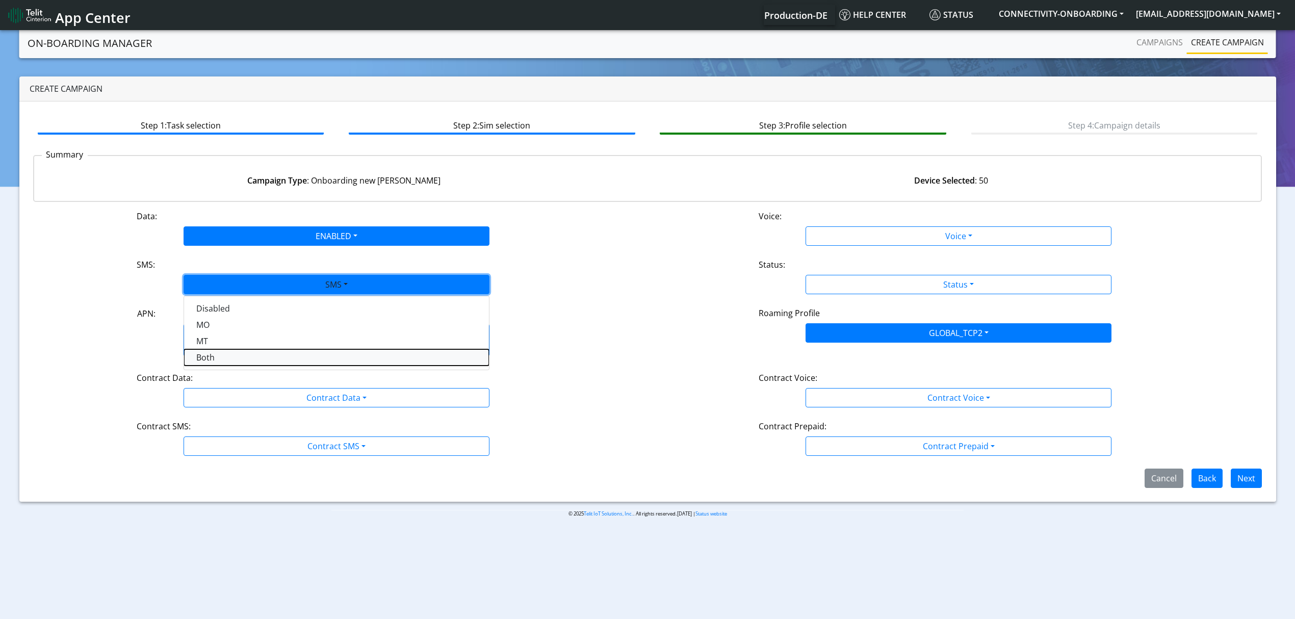
click at [233, 356] on button "Both" at bounding box center [336, 357] width 305 height 16
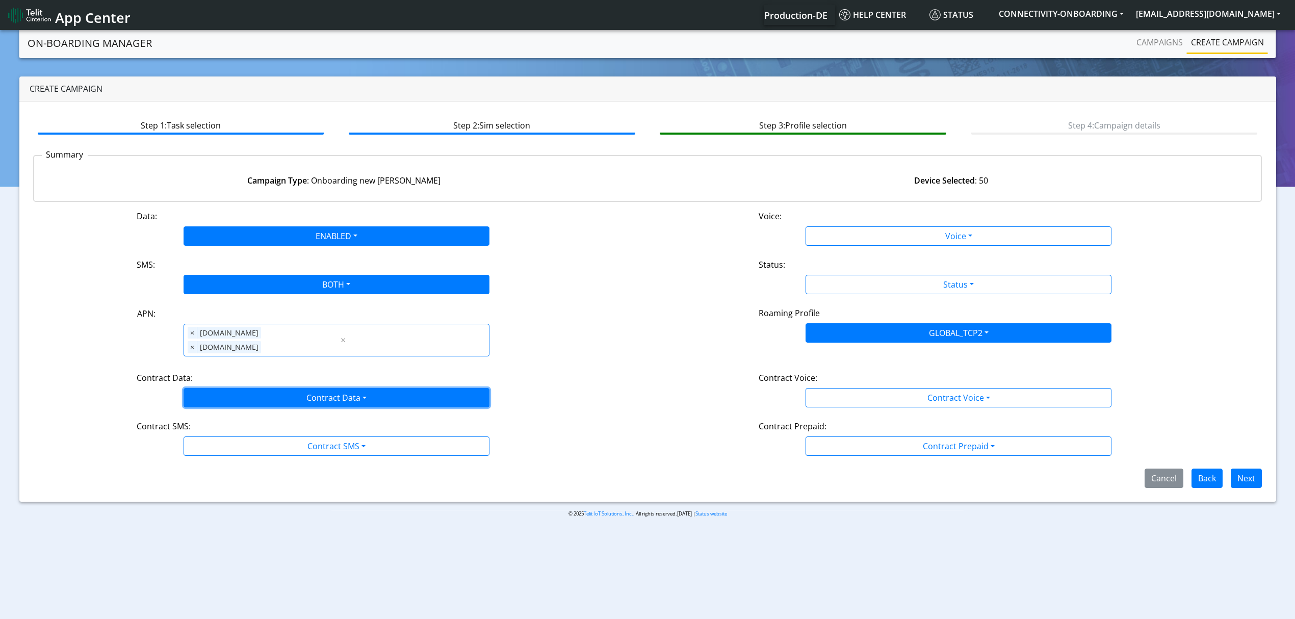
click at [240, 388] on button "Contract Data" at bounding box center [336, 397] width 306 height 19
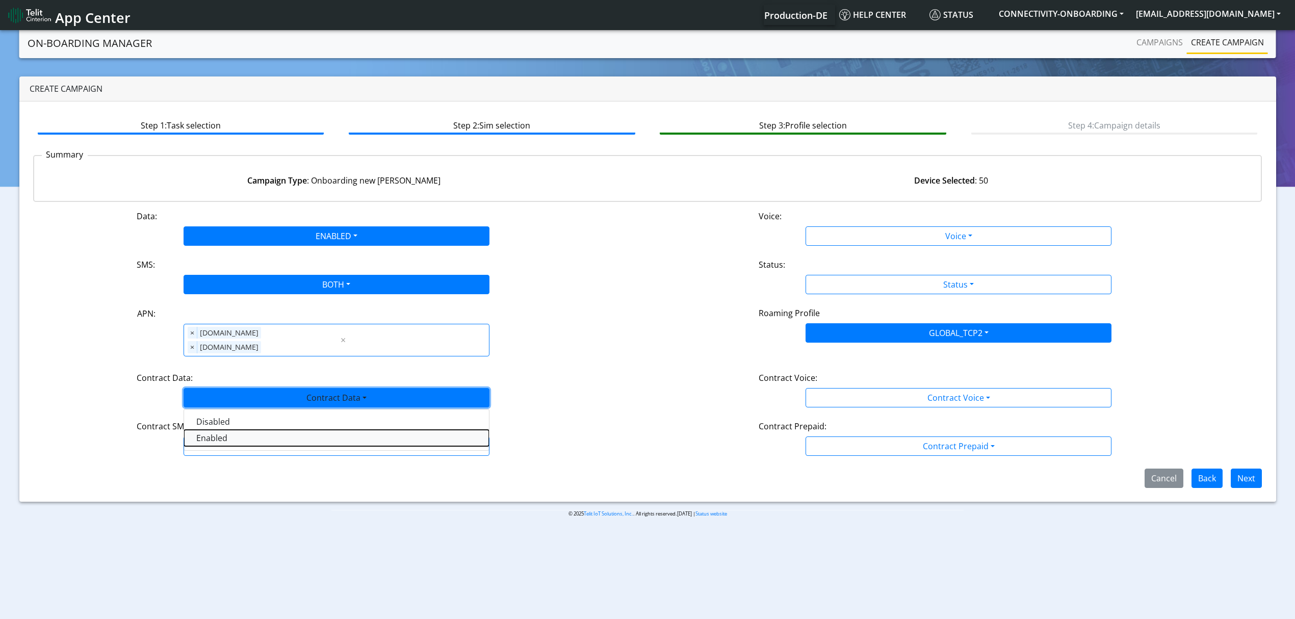
click at [221, 430] on Dataenabled-dropdown "Enabled" at bounding box center [336, 438] width 305 height 16
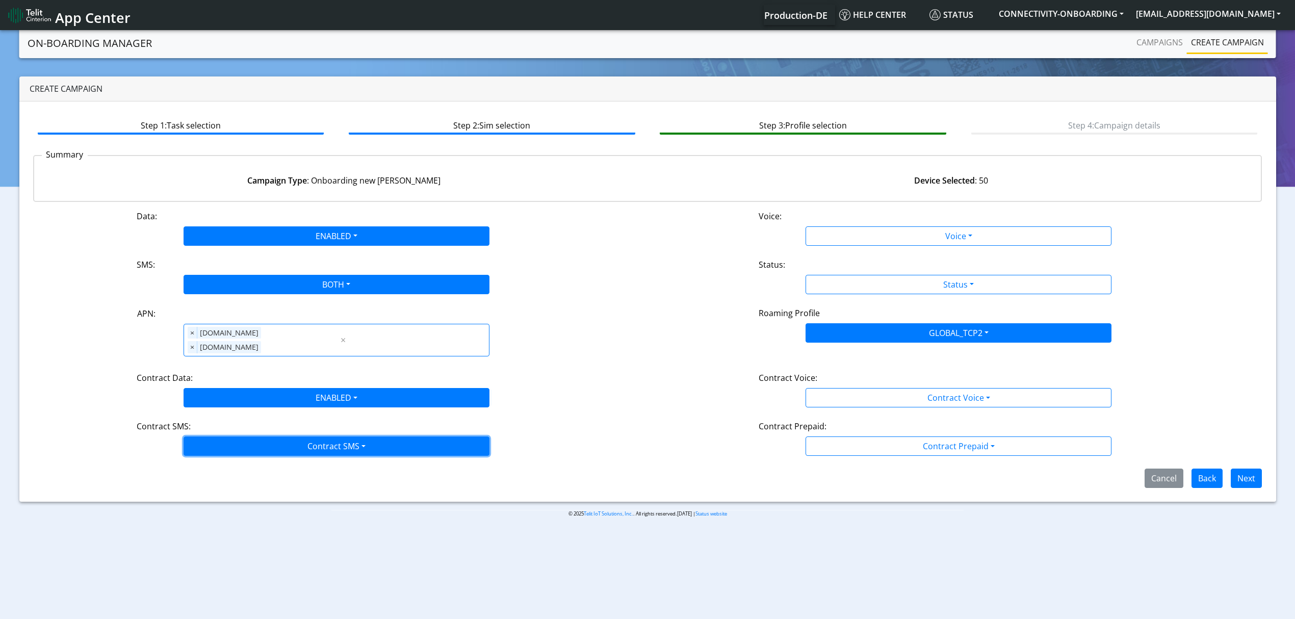
click at [244, 440] on button "Contract SMS" at bounding box center [336, 445] width 306 height 19
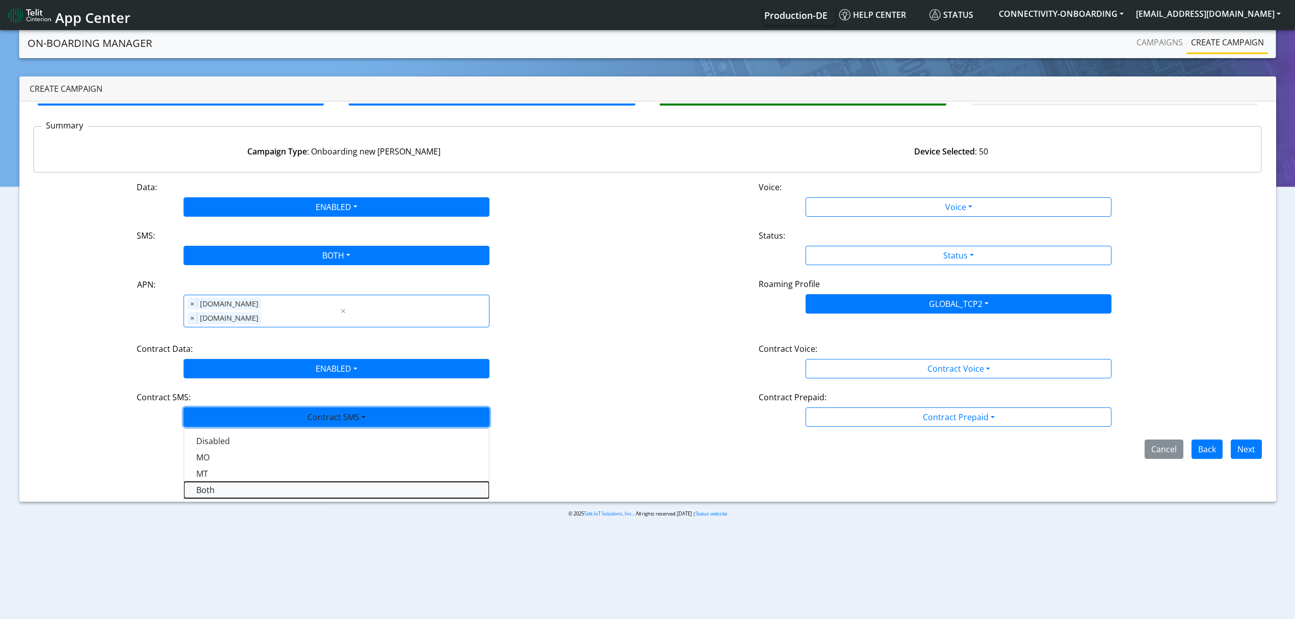
click at [239, 482] on SMSboth-dropdown "Both" at bounding box center [336, 490] width 305 height 16
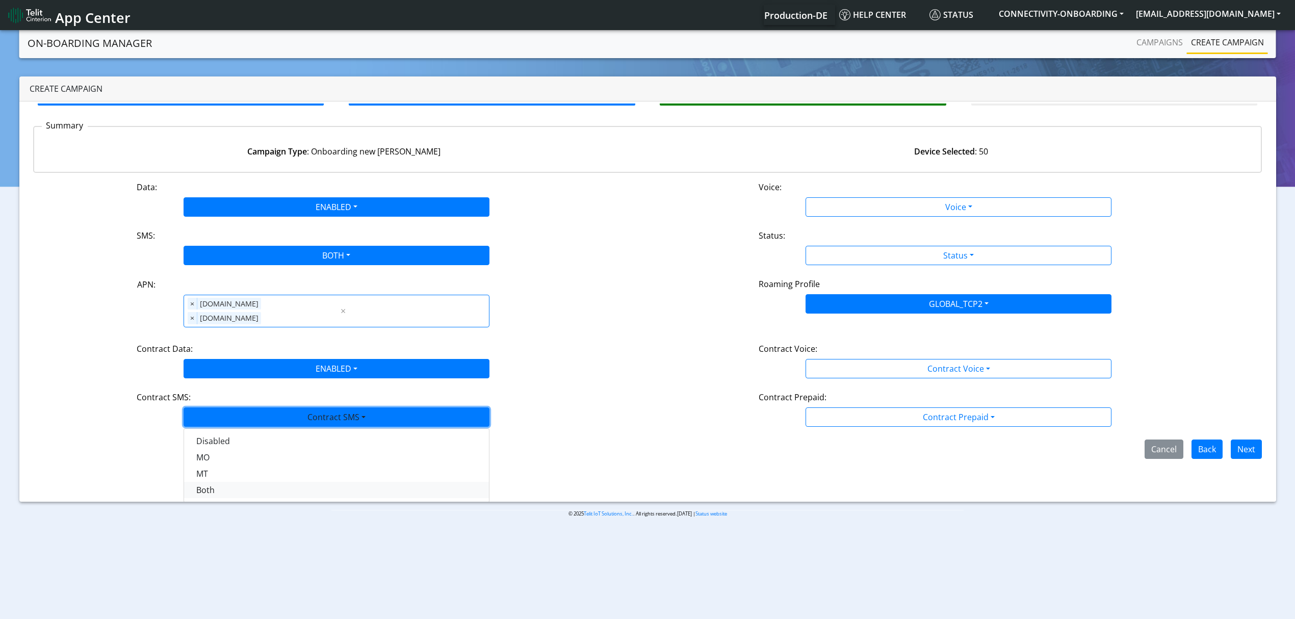
scroll to position [0, 0]
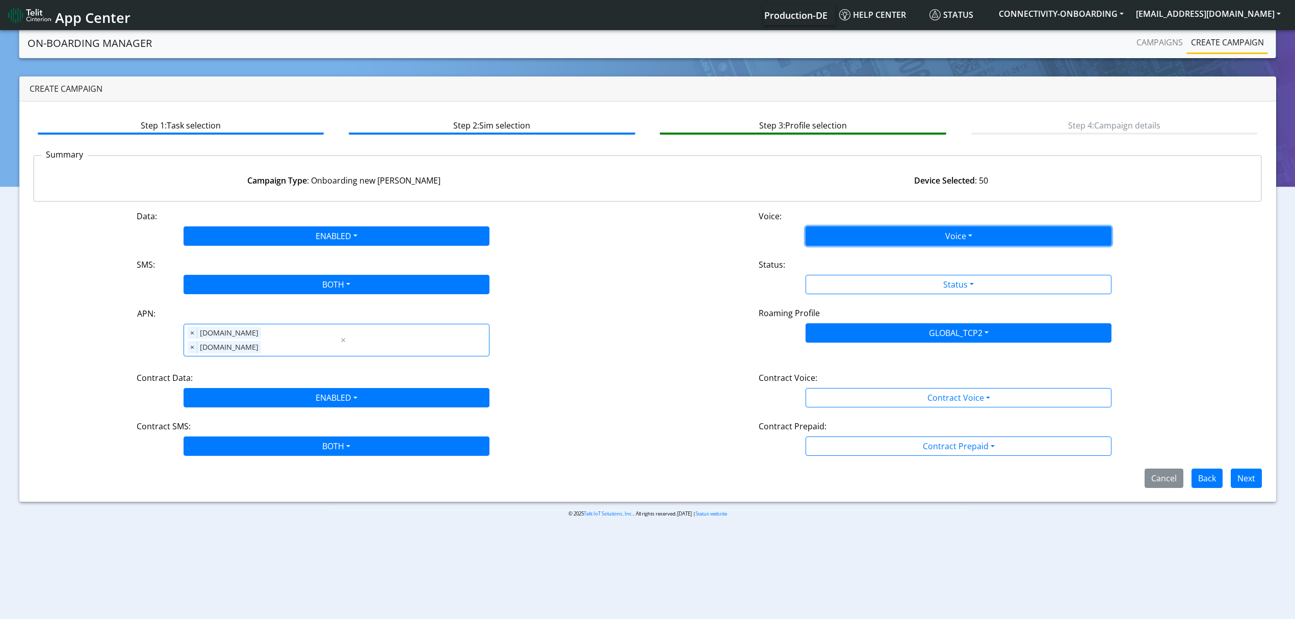
click at [859, 241] on button "Voice" at bounding box center [958, 235] width 306 height 19
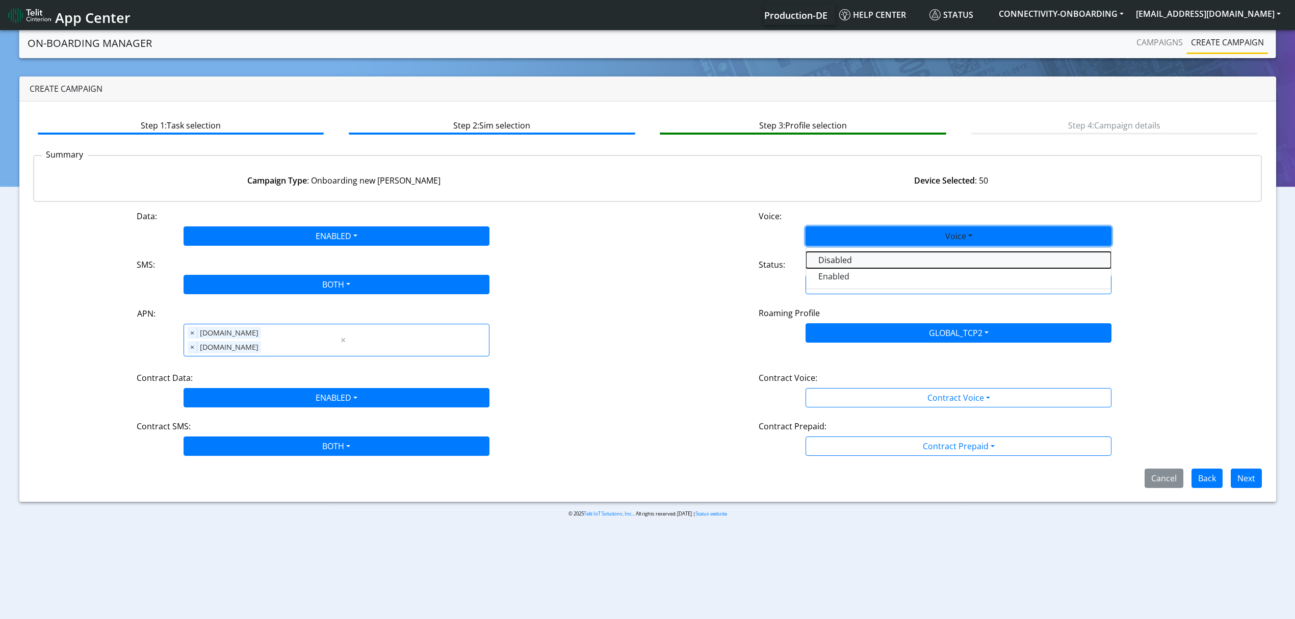
click at [847, 255] on button "Disabled" at bounding box center [958, 260] width 305 height 16
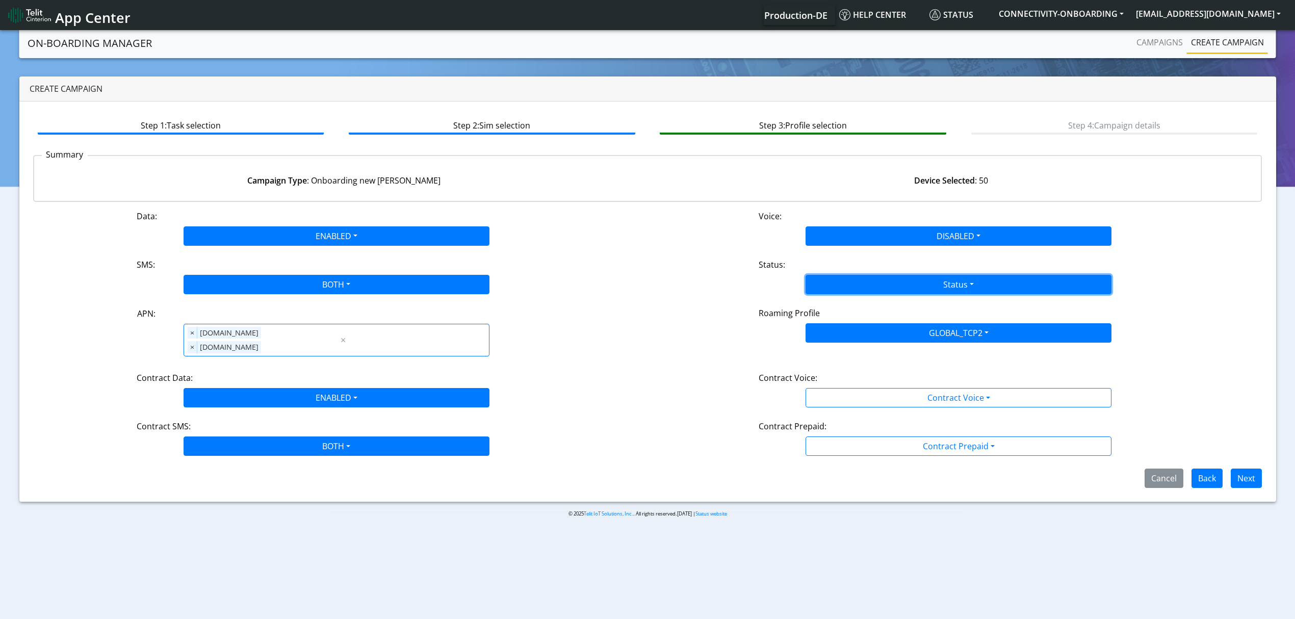
click at [847, 280] on button "Status" at bounding box center [958, 284] width 306 height 19
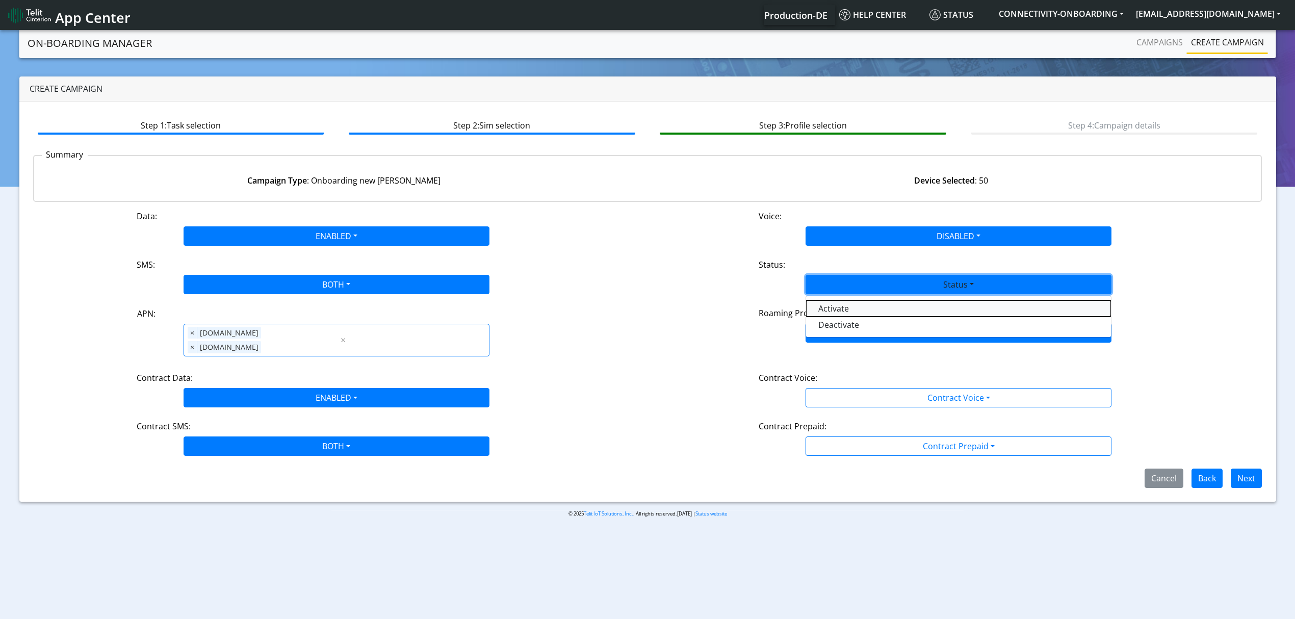
click at [836, 304] on button "Activate" at bounding box center [958, 308] width 305 height 16
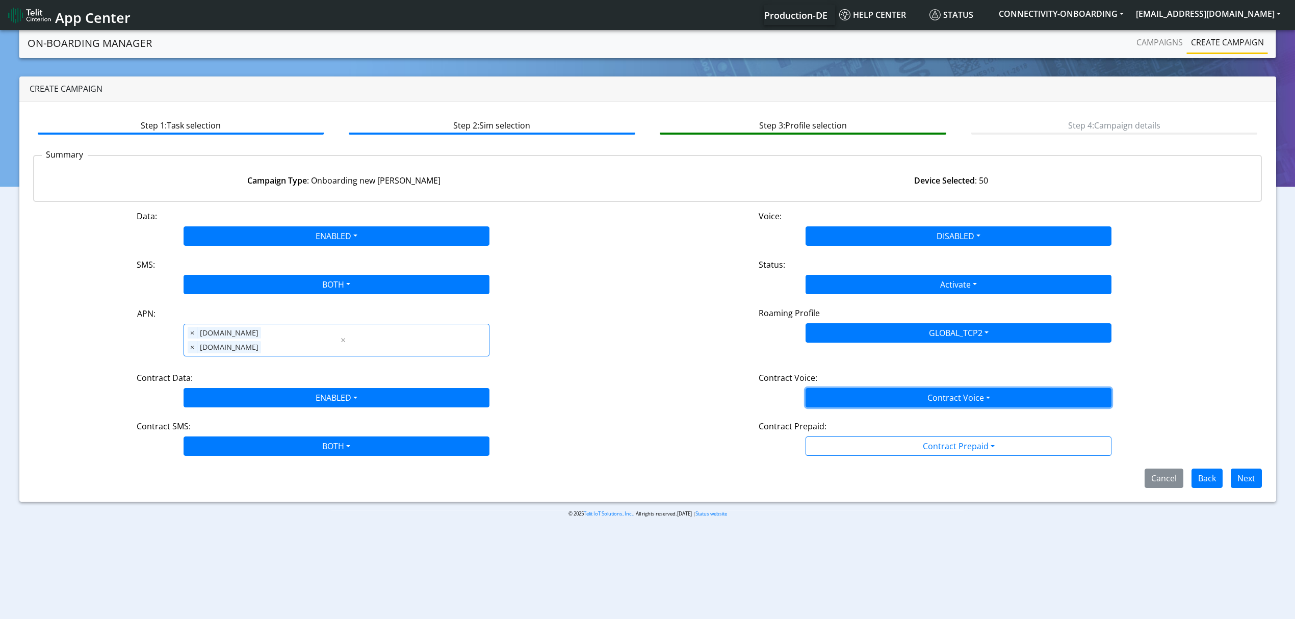
click at [844, 388] on button "Contract Voice" at bounding box center [958, 397] width 306 height 19
click at [839, 413] on Voicedisabled-dropdown "Disabled" at bounding box center [958, 421] width 305 height 16
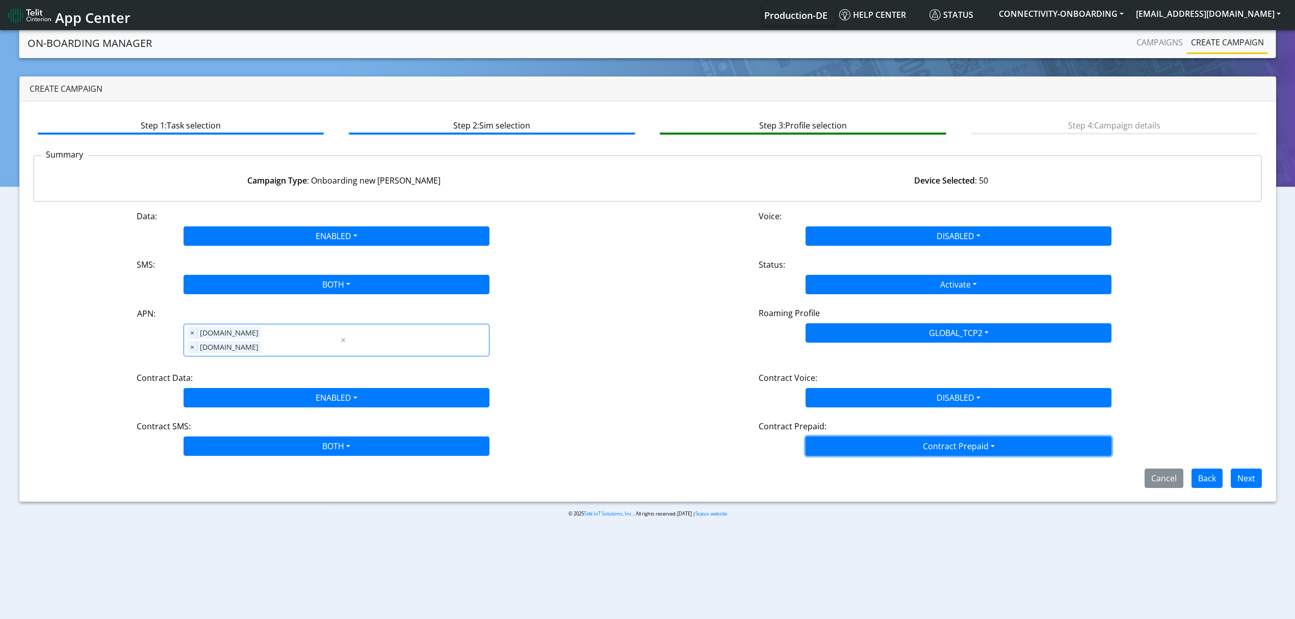
click at [846, 436] on button "Contract Prepaid" at bounding box center [958, 445] width 306 height 19
click at [841, 478] on Prepaidnotprepaid-dropdown "No" at bounding box center [958, 486] width 305 height 16
click at [1241, 468] on button "Next" at bounding box center [1245, 477] width 31 height 19
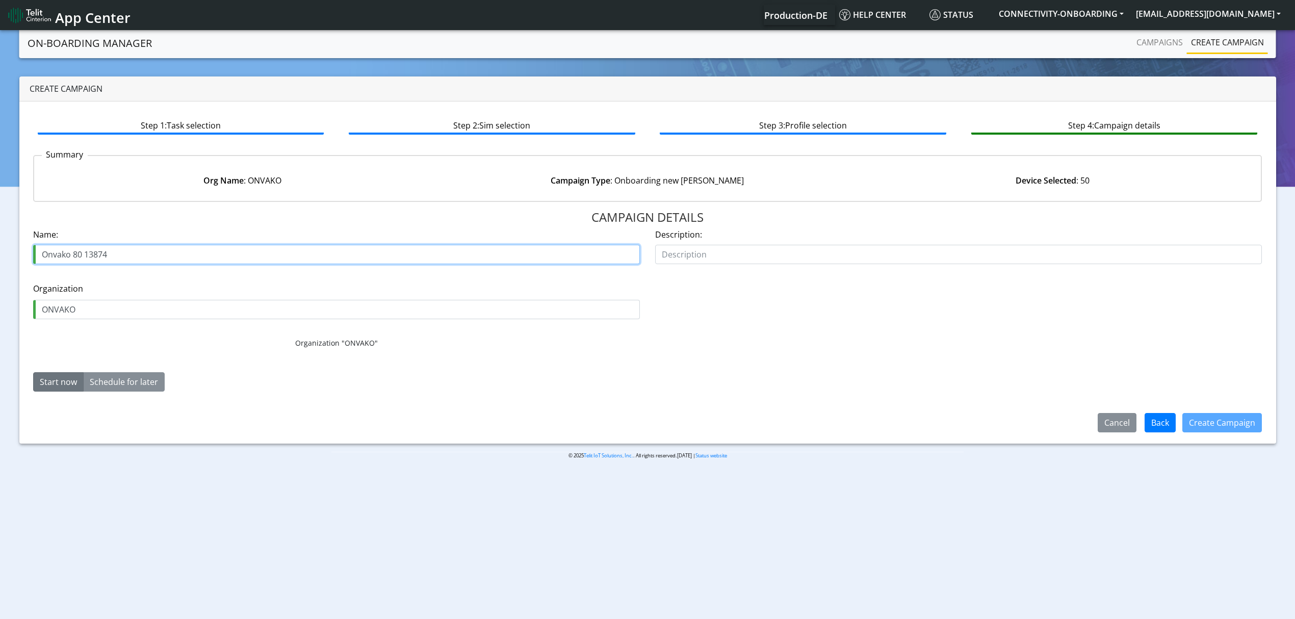
click at [78, 255] on input "Onvako 80 13874" at bounding box center [336, 254] width 607 height 19
type input "Onvako 82 13874"
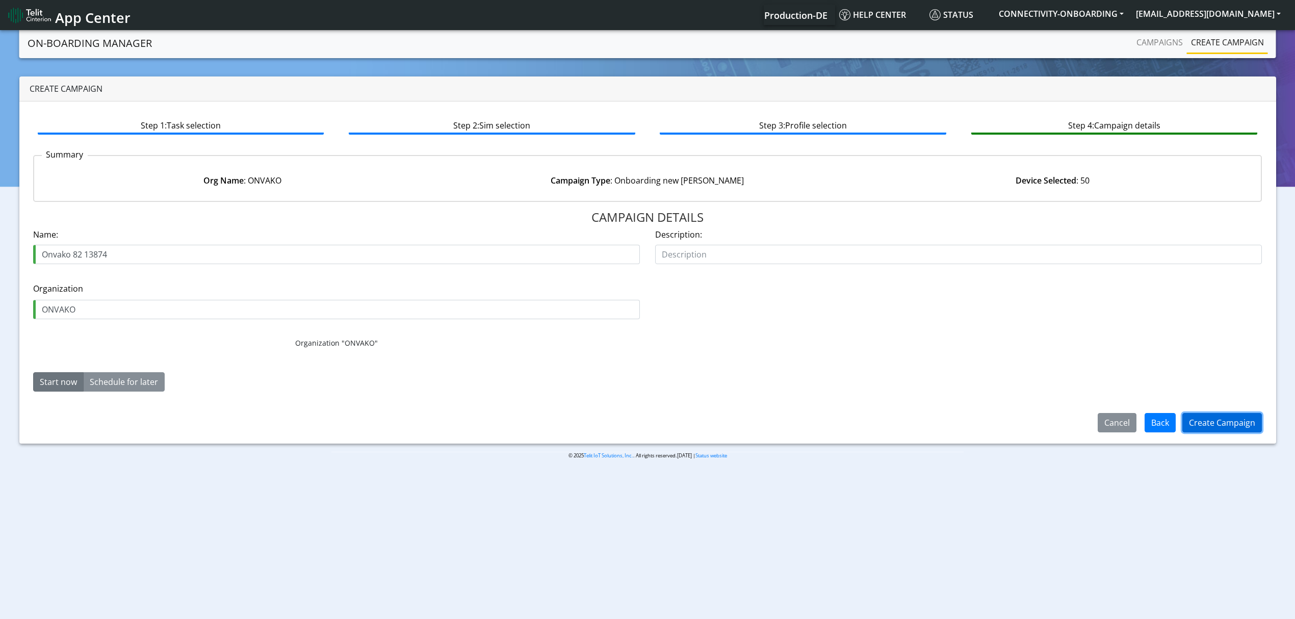
click at [1201, 423] on button "Create Campaign" at bounding box center [1222, 422] width 80 height 19
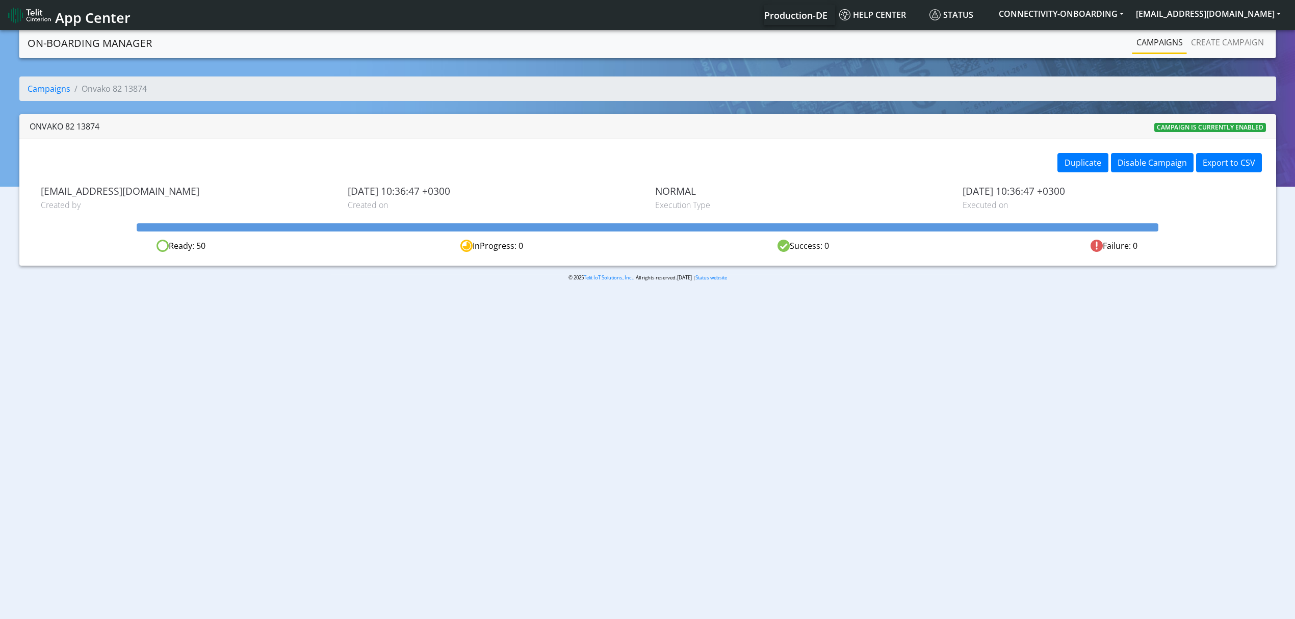
click at [1150, 48] on link "Campaigns" at bounding box center [1159, 42] width 55 height 20
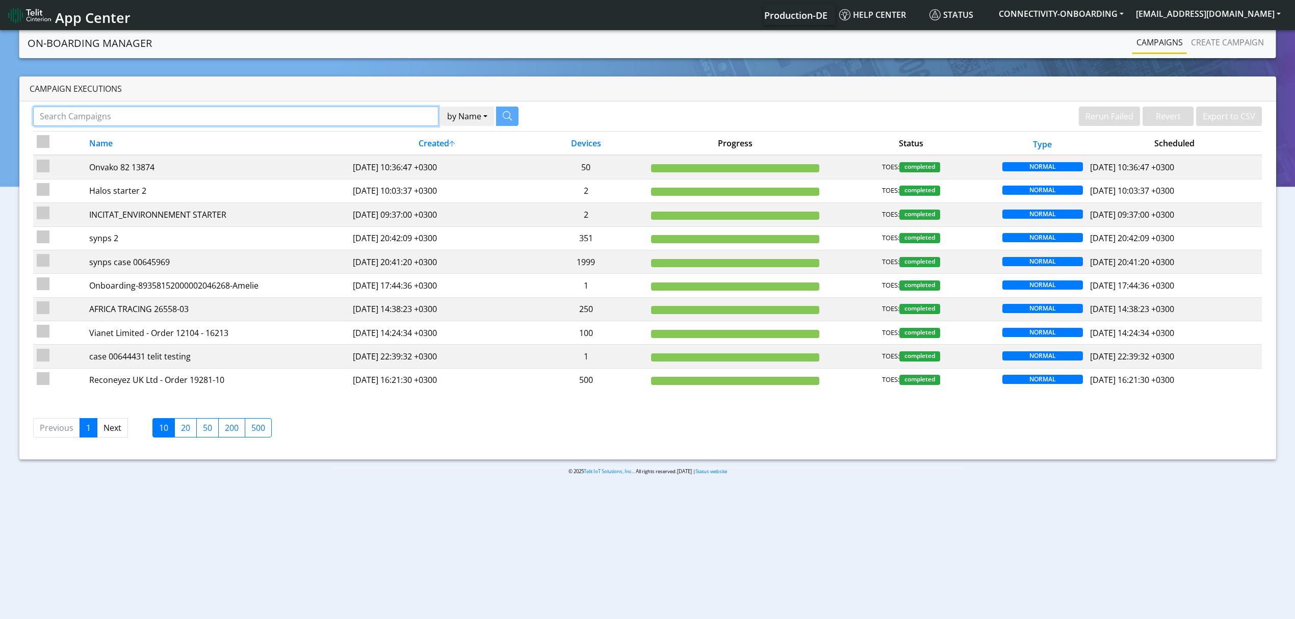
click at [323, 117] on input "Search Campaigns" at bounding box center [235, 116] width 405 height 19
type input "s"
paste input "Spartan tra"
type input "Spartan"
click at [428, 107] on button "by Name" at bounding box center [455, 116] width 54 height 19
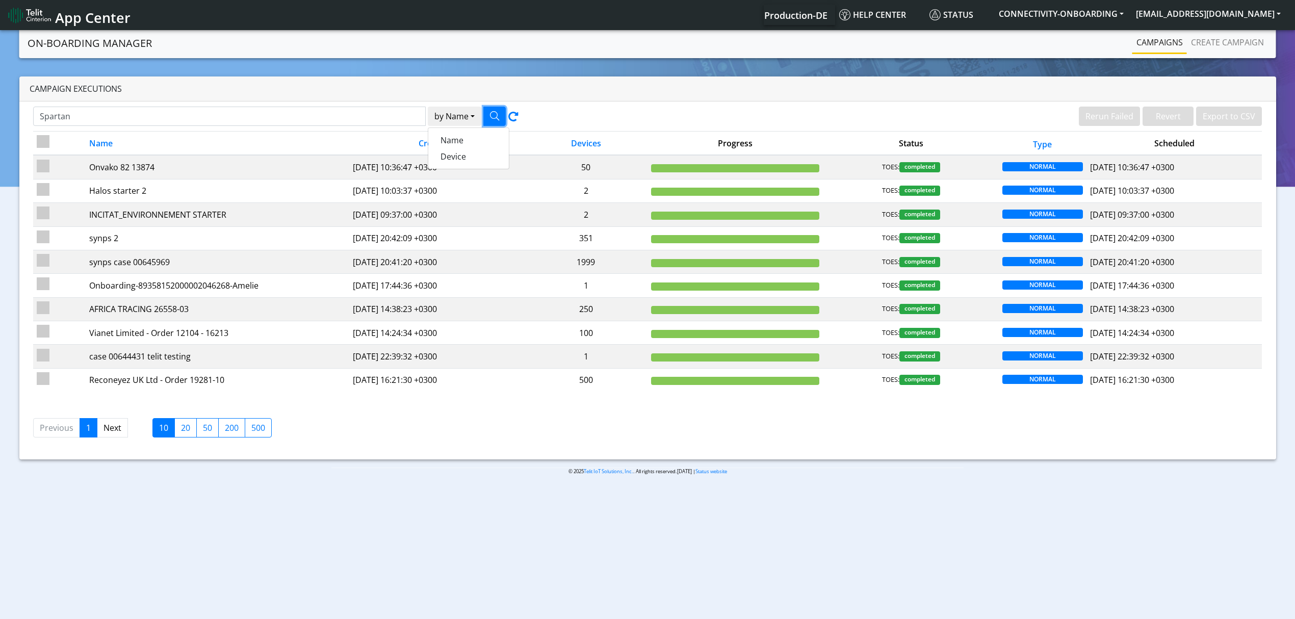
click at [498, 116] on button "button" at bounding box center [494, 116] width 22 height 19
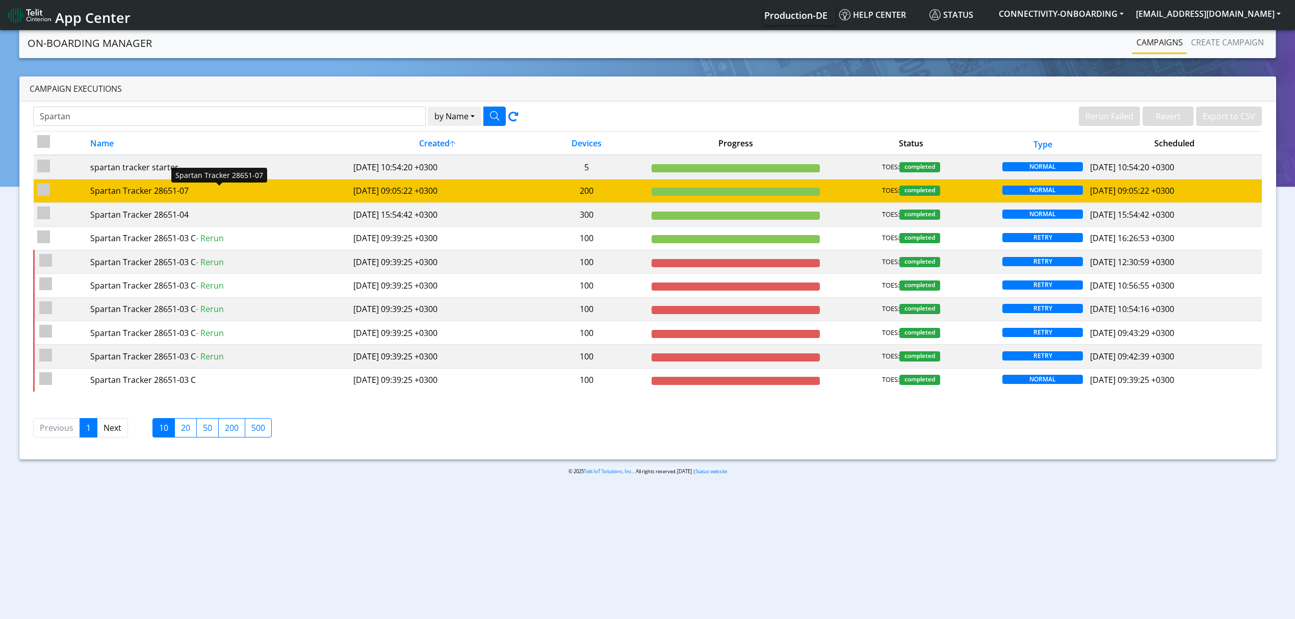
click at [312, 197] on div "Spartan Tracker 28651-07" at bounding box center [218, 190] width 256 height 12
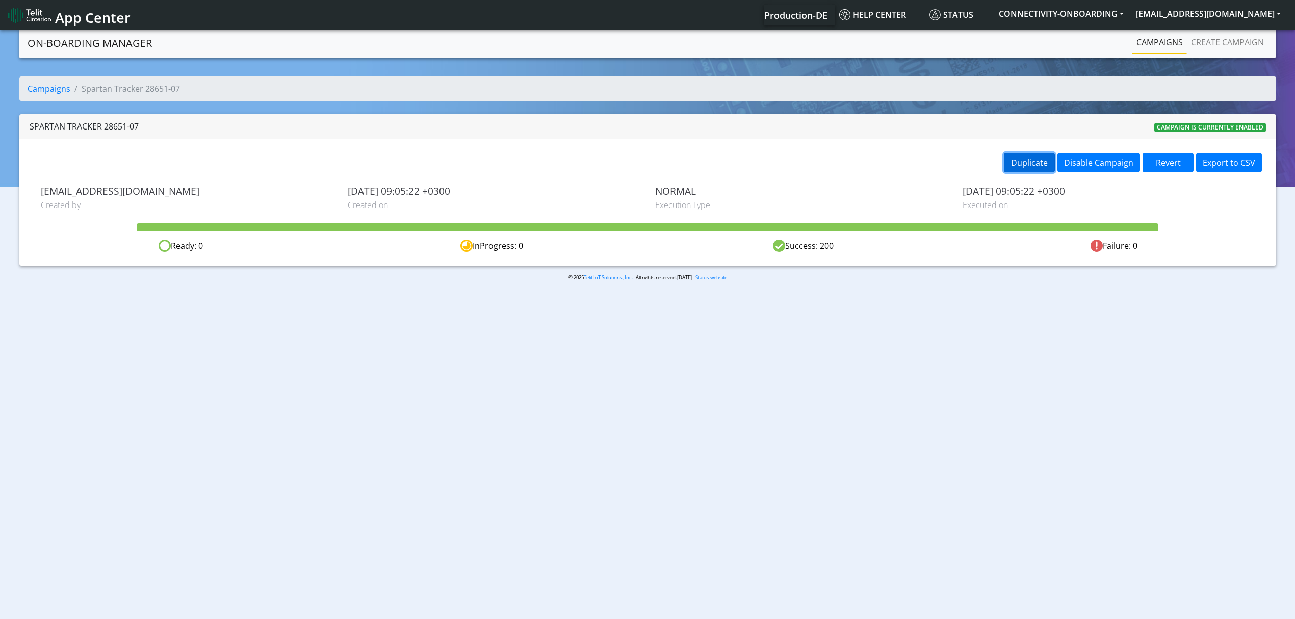
click at [1022, 160] on button "Duplicate" at bounding box center [1029, 162] width 51 height 19
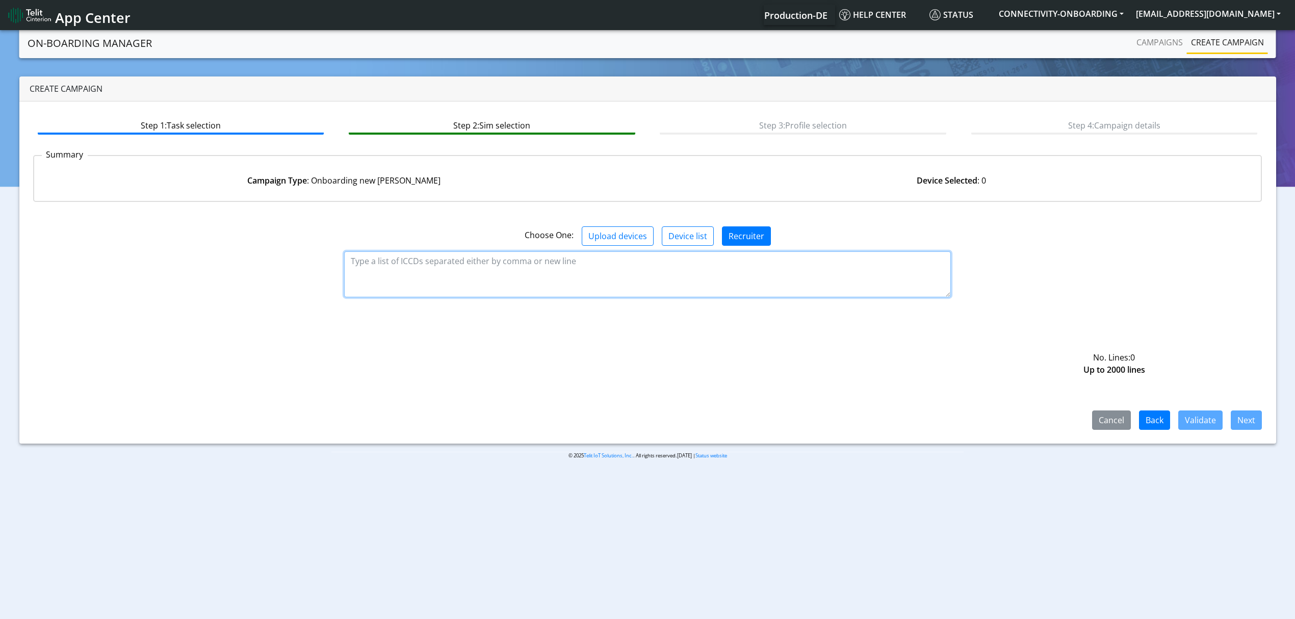
click at [655, 276] on textarea at bounding box center [647, 274] width 607 height 46
paste textarea "89358151000027081622 89358151000027081630 89358151000027081648 8935815100002708…"
type textarea "89358151000027081622 89358151000027081630 89358151000027081648 8935815100002708…"
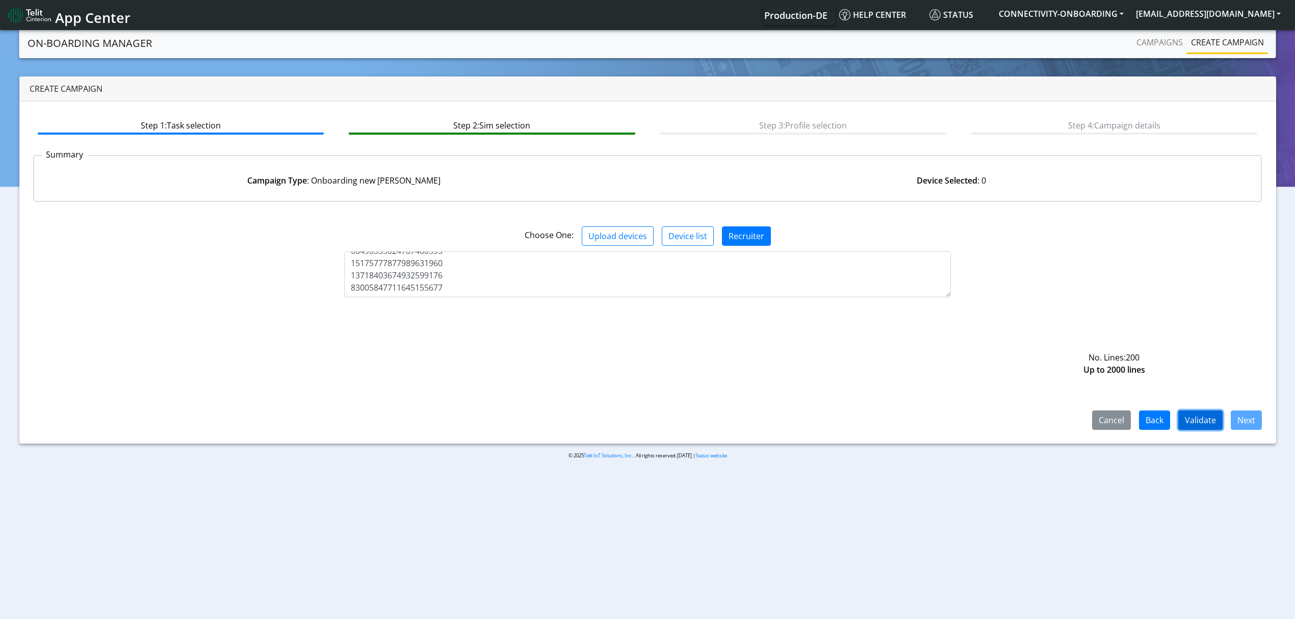
click at [1190, 414] on button "Validate" at bounding box center [1200, 419] width 44 height 19
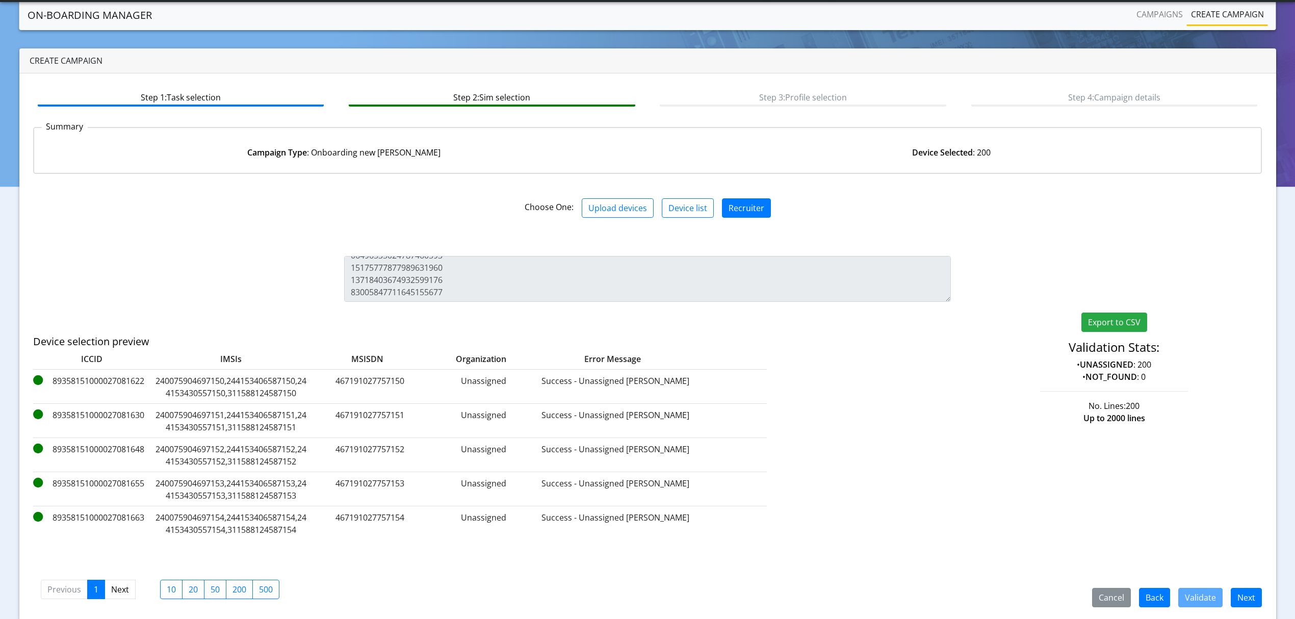
scroll to position [35, 0]
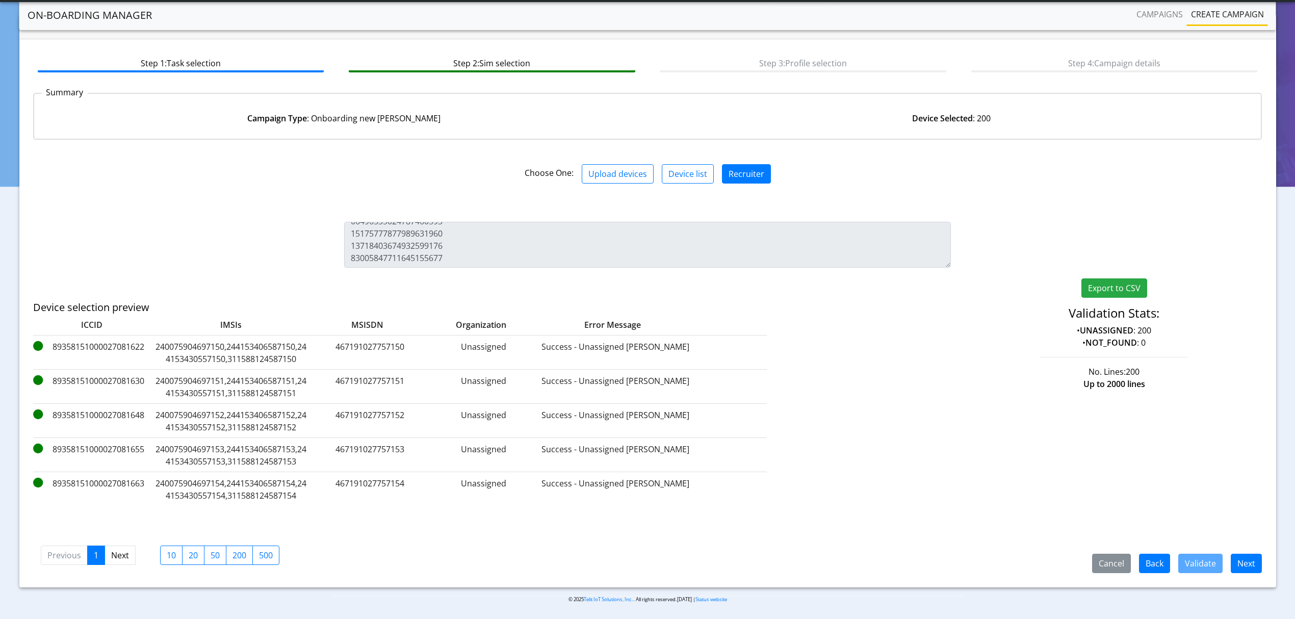
click at [1255, 576] on div "Step 1: Task selection Step 2: Sim selection Step 3: Profile selection Step 4: …" at bounding box center [647, 313] width 1256 height 548
click at [1247, 568] on button "Next" at bounding box center [1245, 562] width 31 height 19
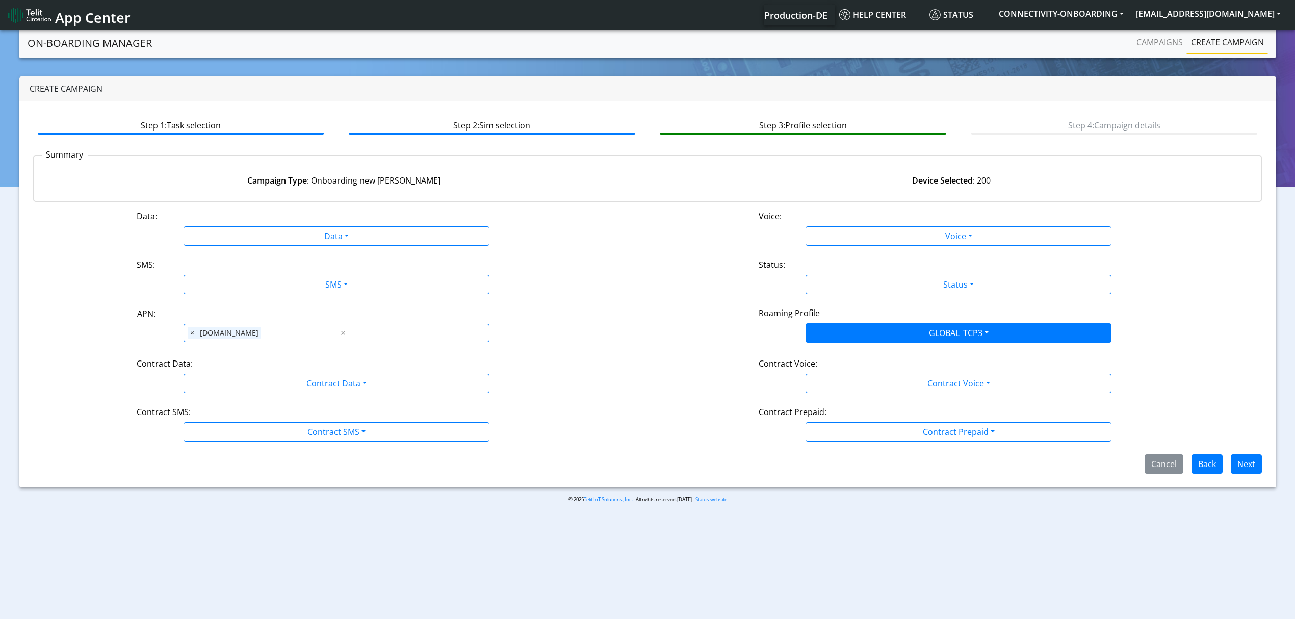
click at [852, 420] on div "Contract Prepaid:" at bounding box center [958, 414] width 415 height 16
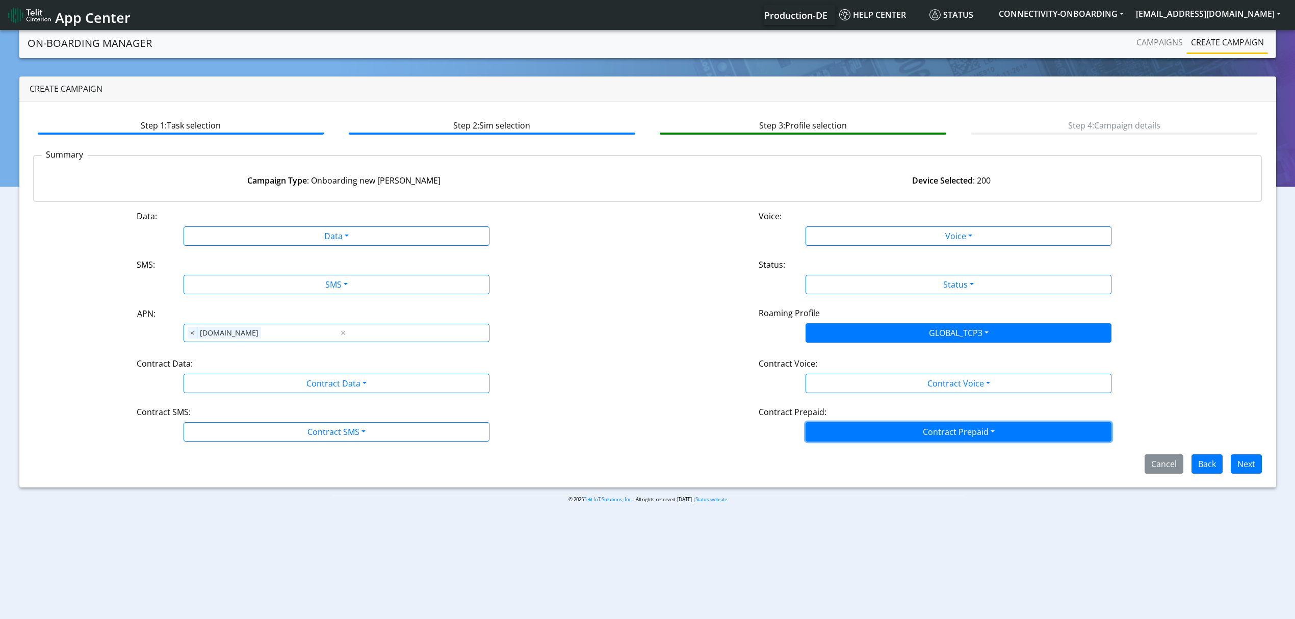
click at [874, 431] on button "Contract Prepaid" at bounding box center [958, 431] width 306 height 19
click at [846, 461] on Prepaidprepaid-dropdown "Yes" at bounding box center [958, 455] width 305 height 16
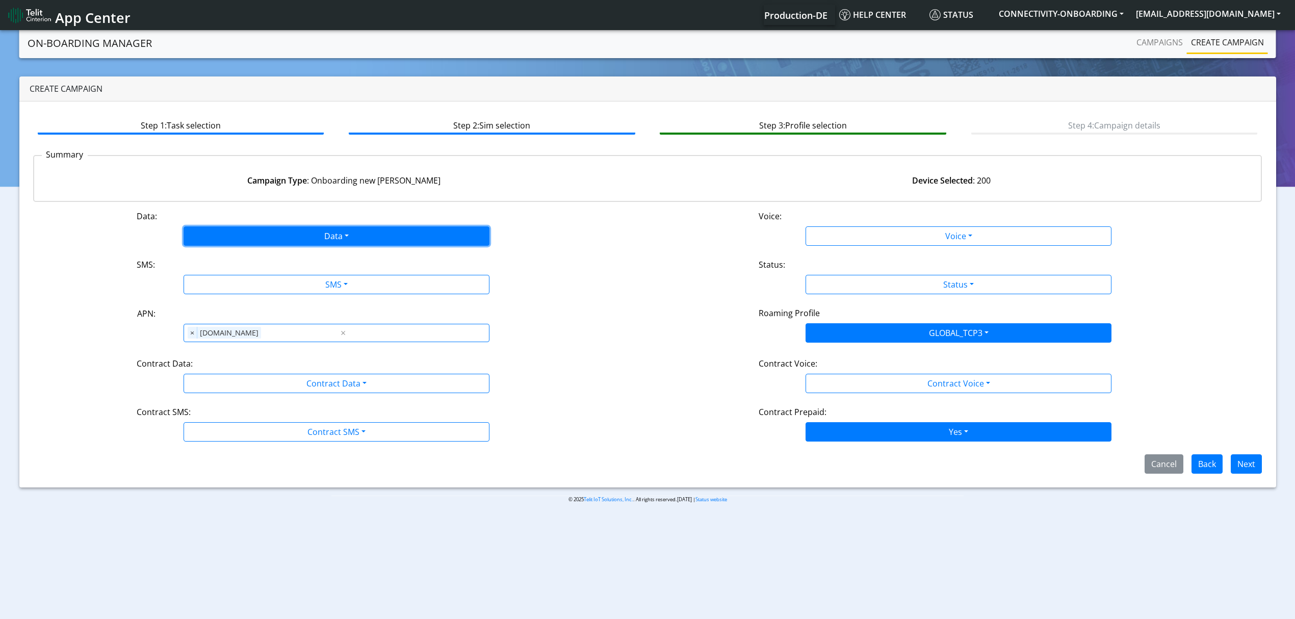
click at [221, 229] on button "Data" at bounding box center [336, 235] width 306 height 19
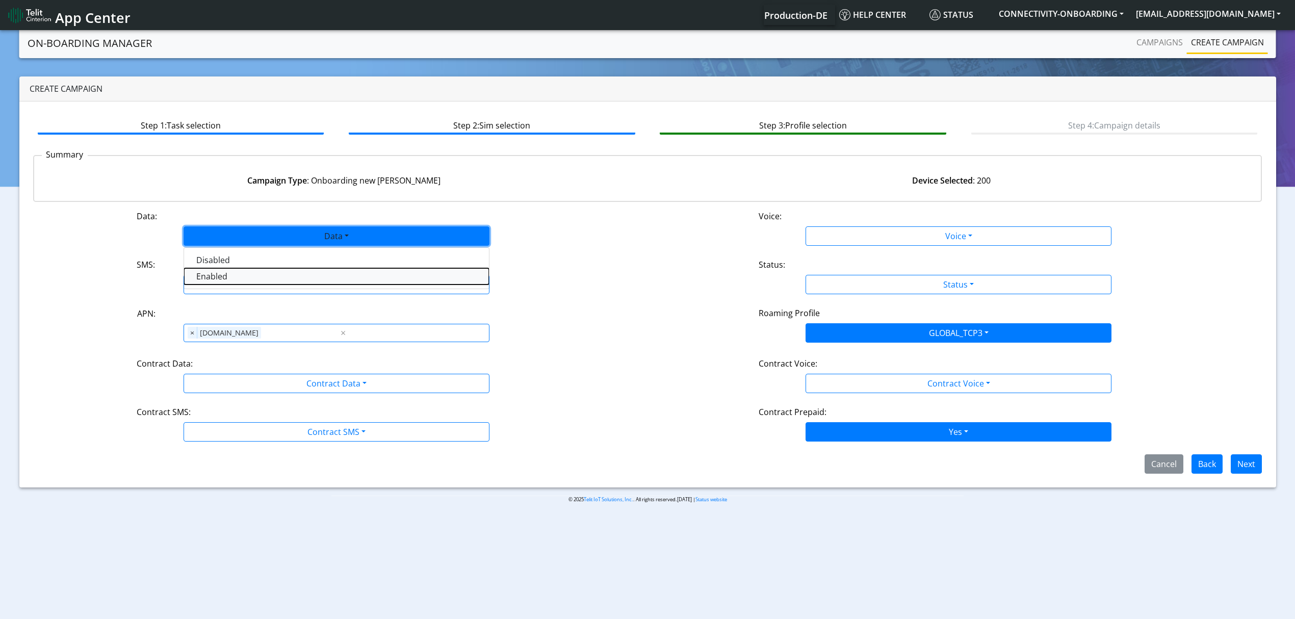
click at [203, 273] on button "Enabled" at bounding box center [336, 276] width 305 height 16
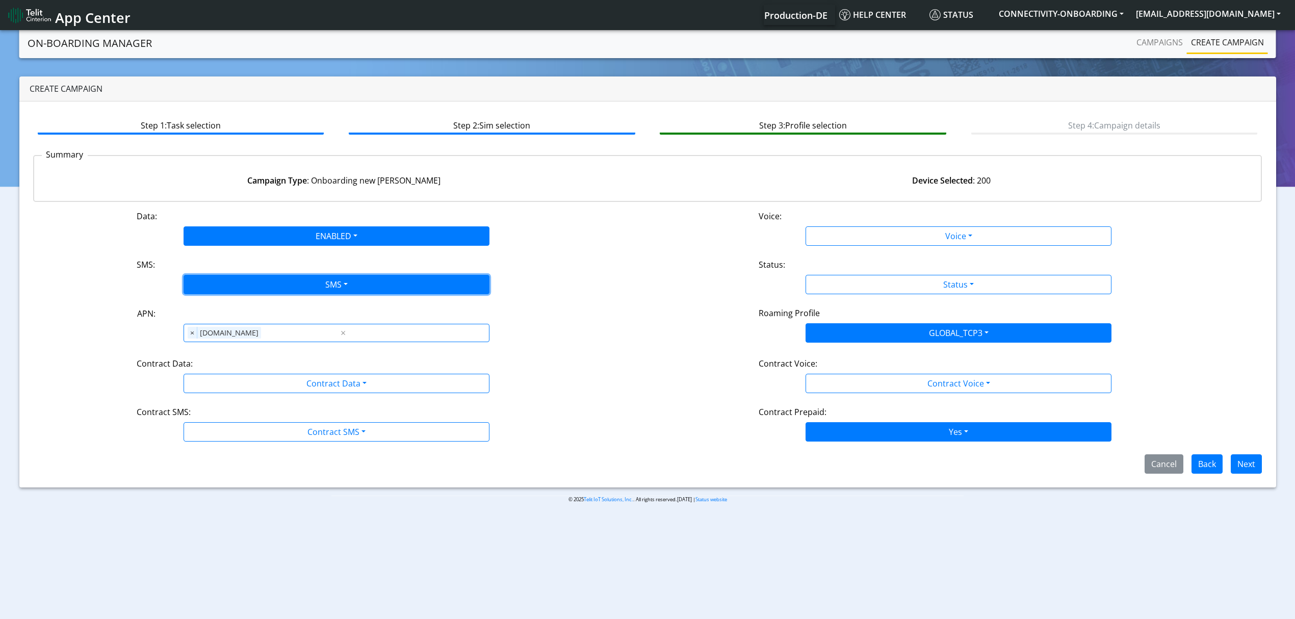
click at [219, 288] on button "SMS" at bounding box center [336, 284] width 306 height 19
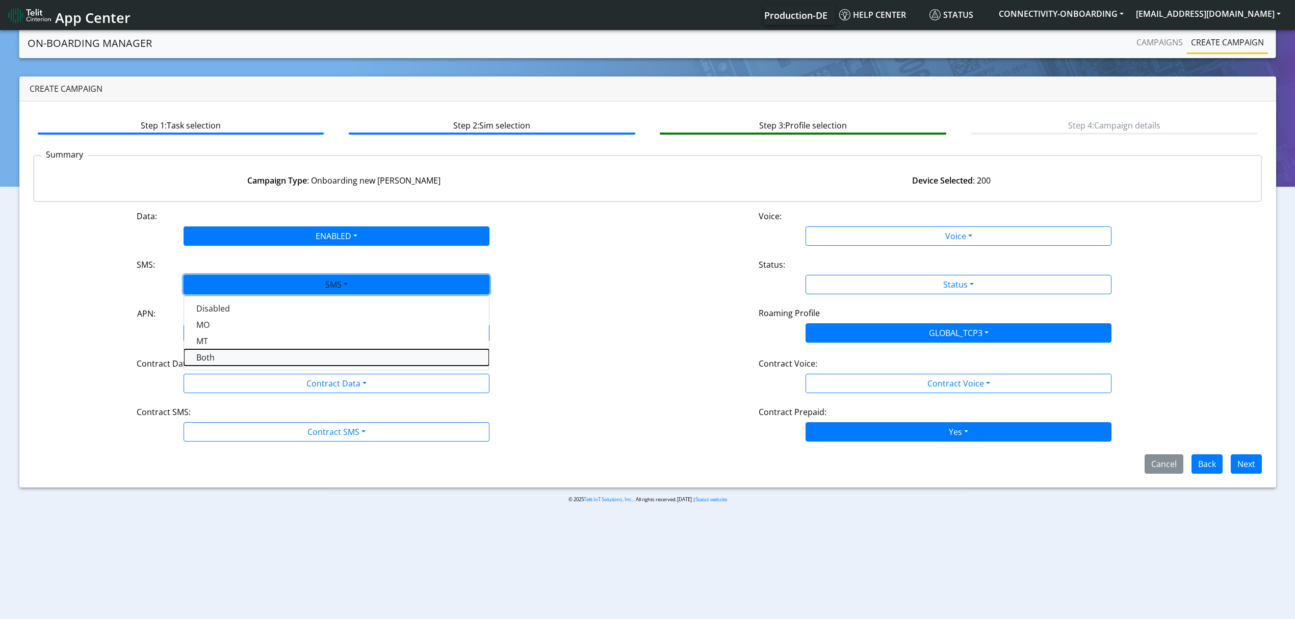
click at [208, 353] on button "Both" at bounding box center [336, 357] width 305 height 16
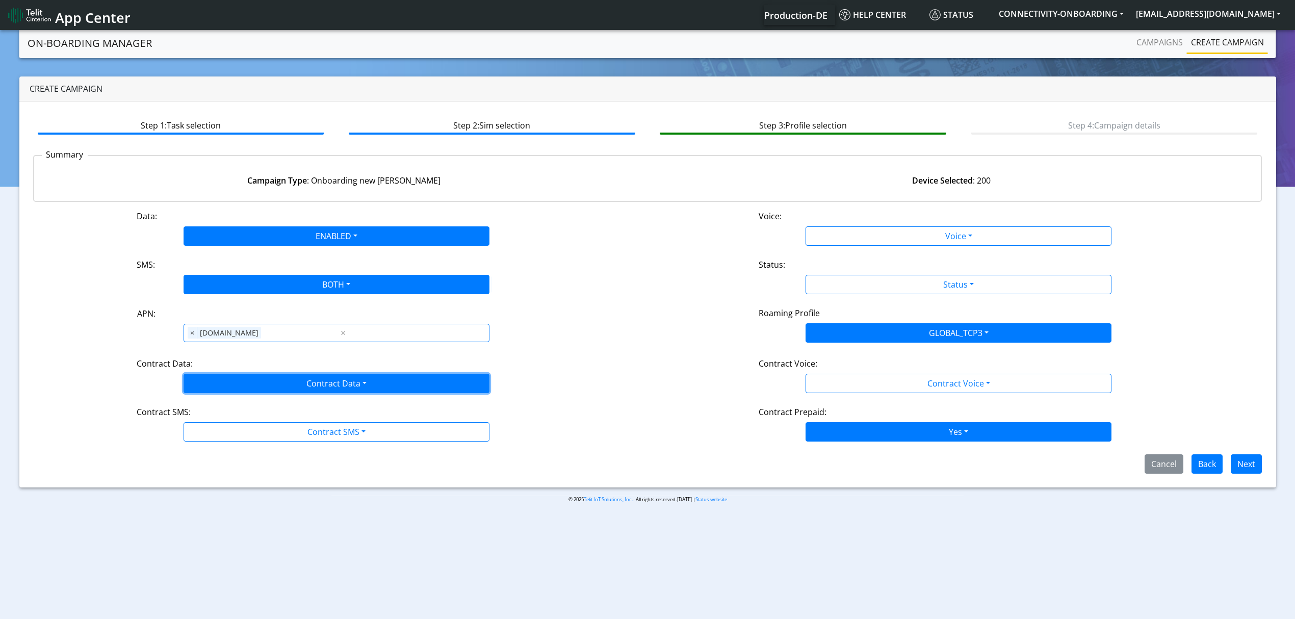
click at [213, 377] on button "Contract Data" at bounding box center [336, 383] width 306 height 19
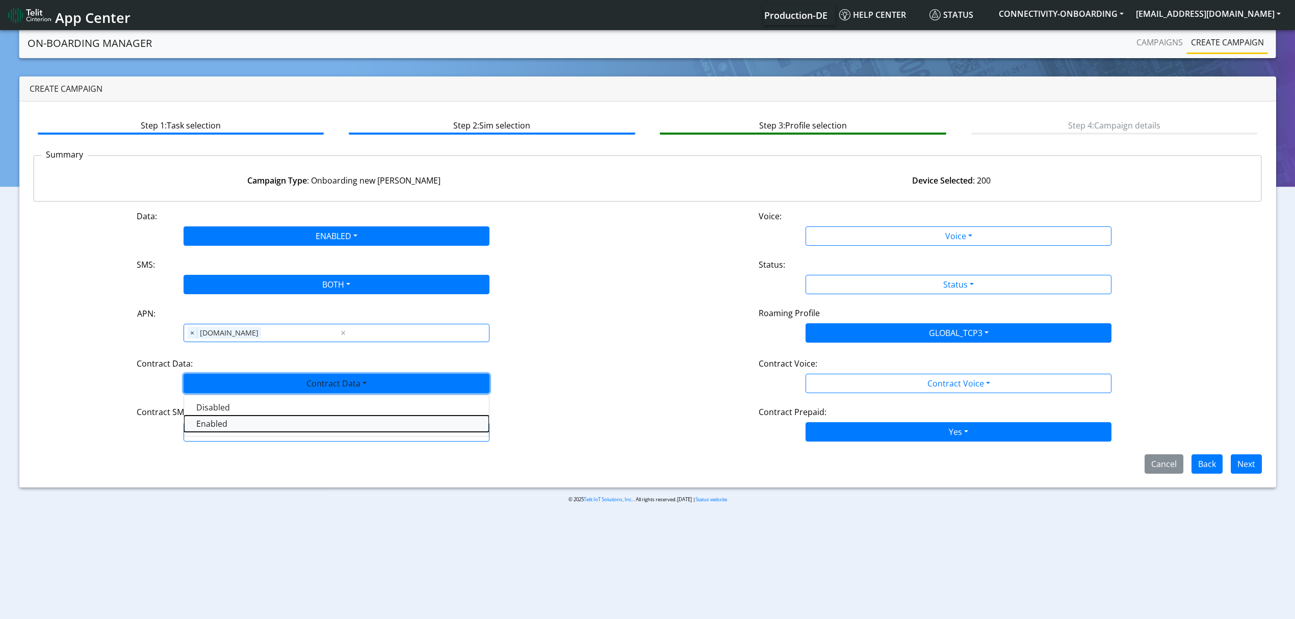
click at [202, 430] on Dataenabled-dropdown "Enabled" at bounding box center [336, 423] width 305 height 16
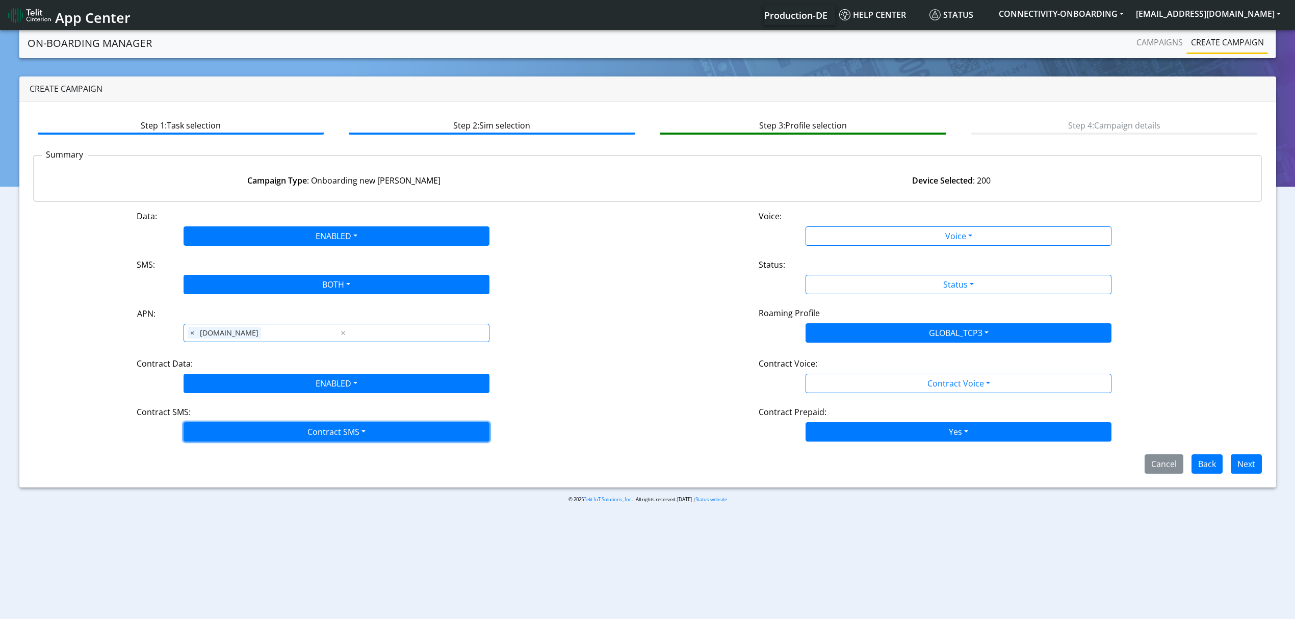
click at [217, 433] on button "Contract SMS" at bounding box center [336, 431] width 306 height 19
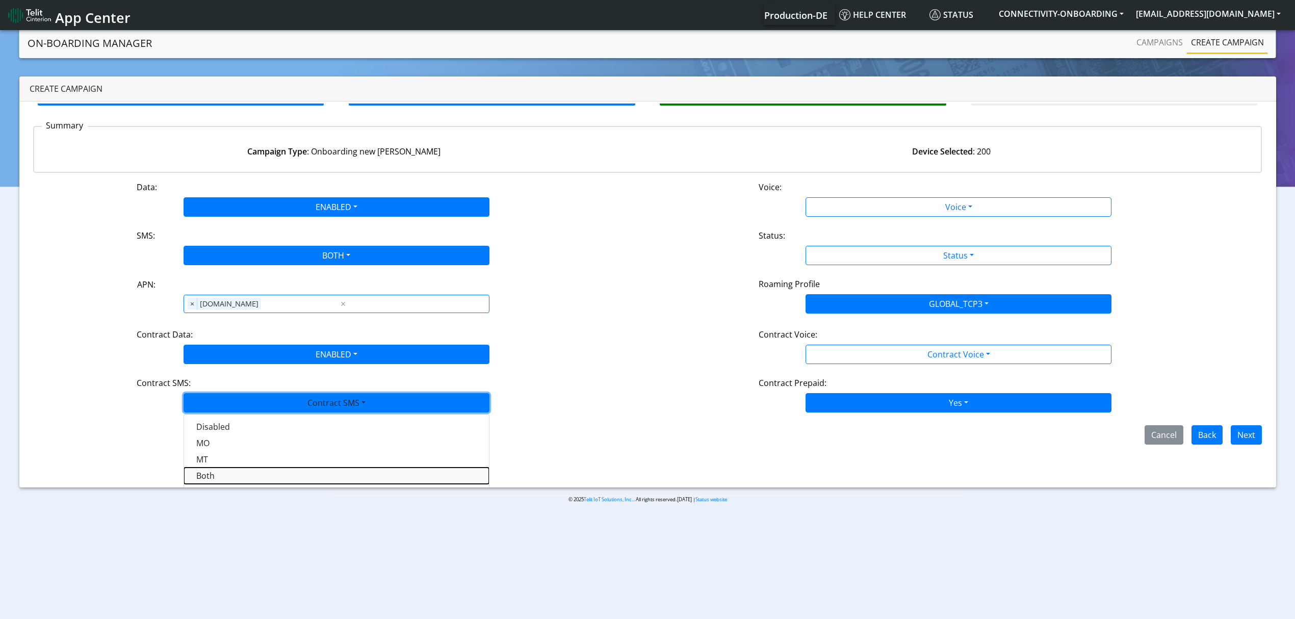
click at [219, 475] on SMSboth-dropdown "Both" at bounding box center [336, 475] width 305 height 16
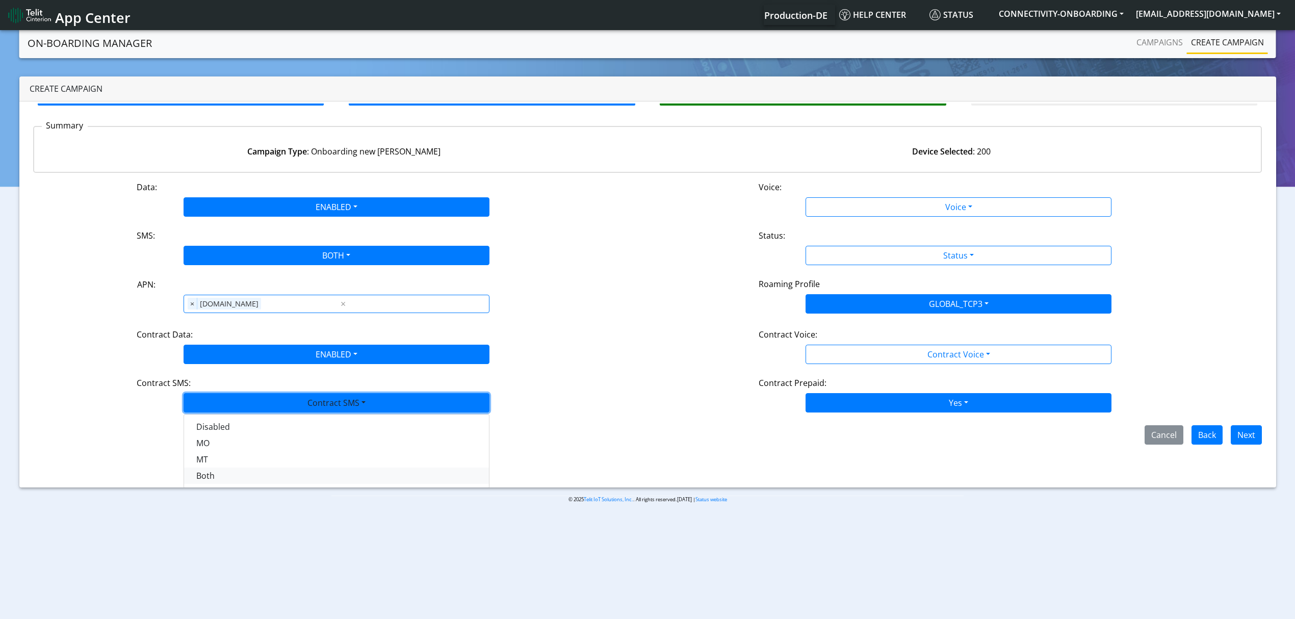
scroll to position [0, 0]
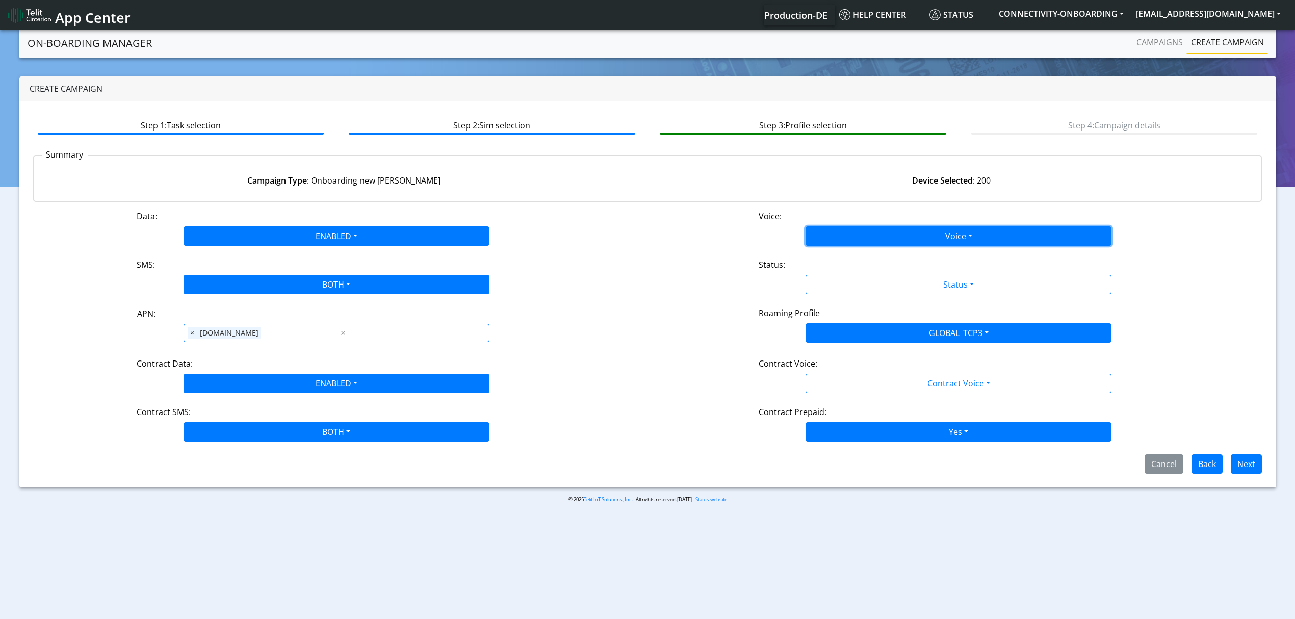
click at [830, 227] on button "Voice" at bounding box center [958, 235] width 306 height 19
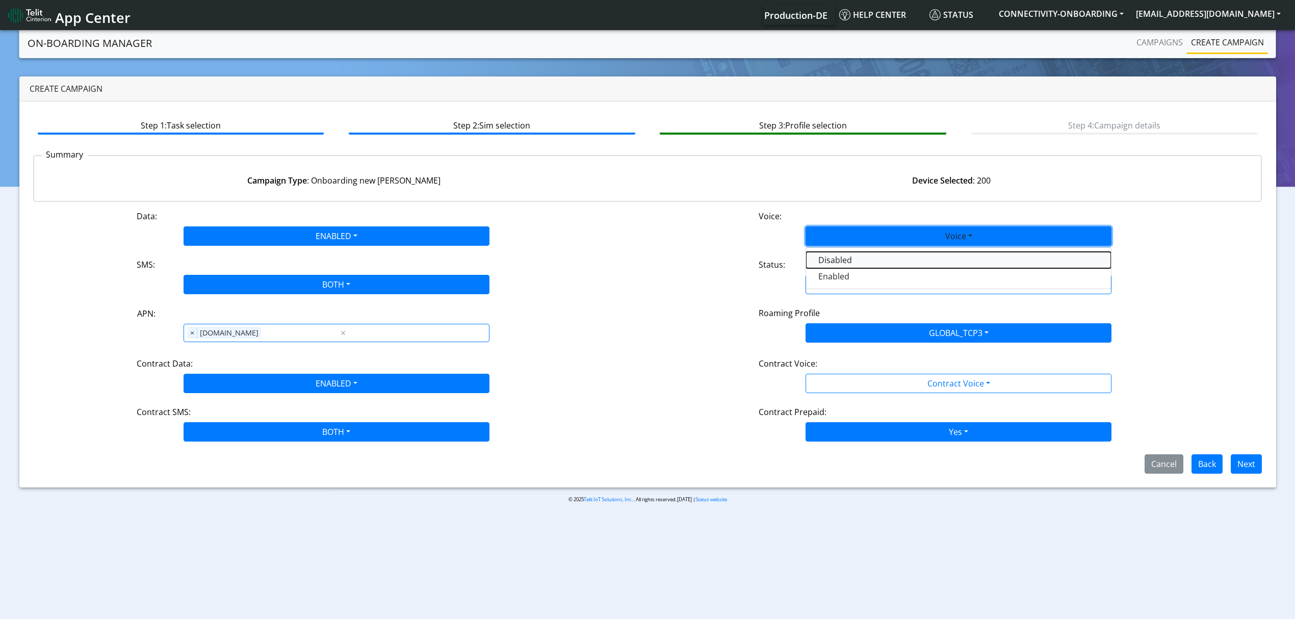
click at [815, 259] on button "Disabled" at bounding box center [958, 260] width 305 height 16
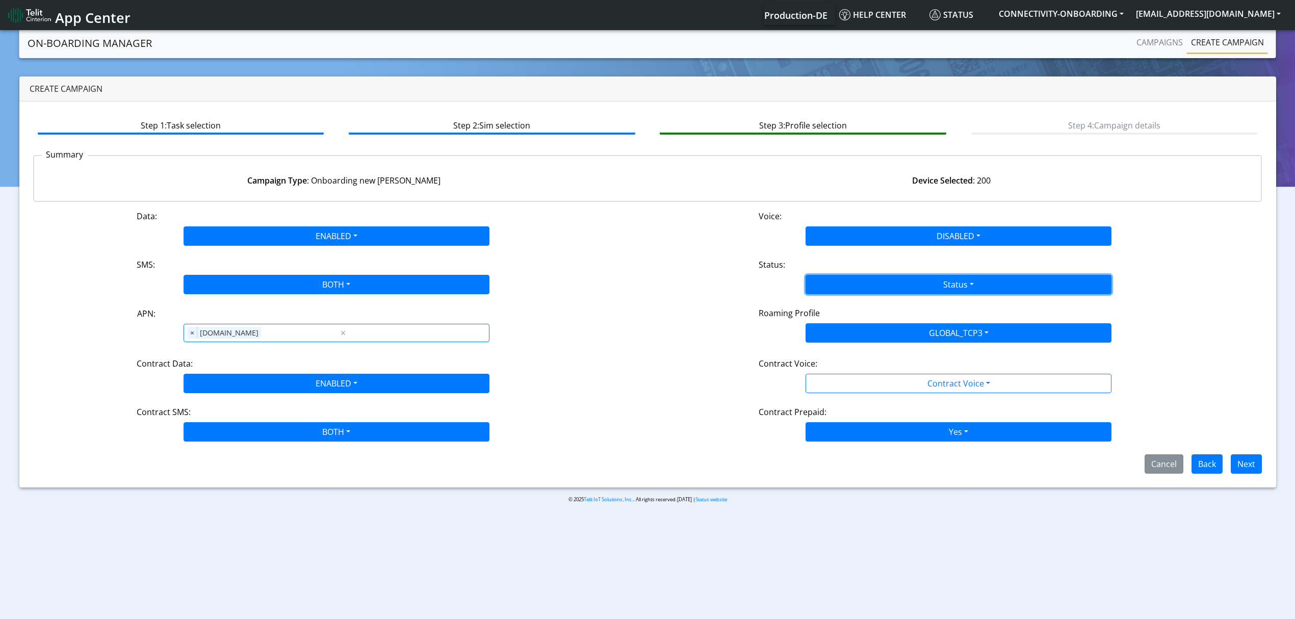
click at [830, 283] on button "Status" at bounding box center [958, 284] width 306 height 19
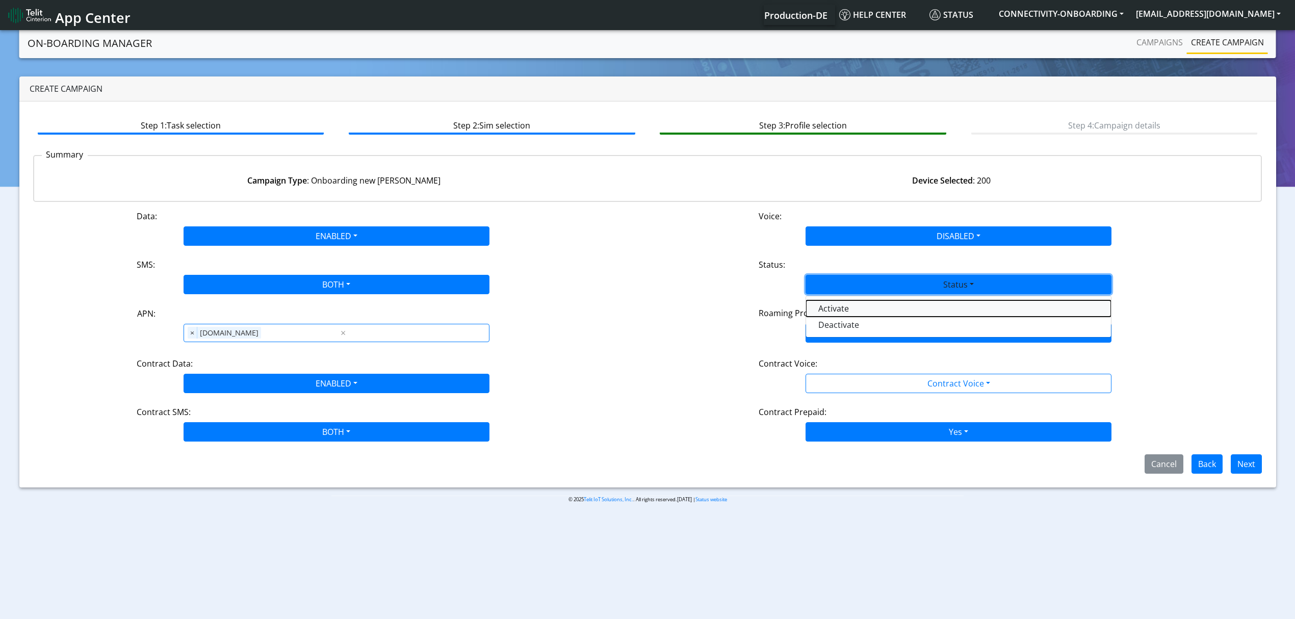
click at [824, 307] on button "Activate" at bounding box center [958, 308] width 305 height 16
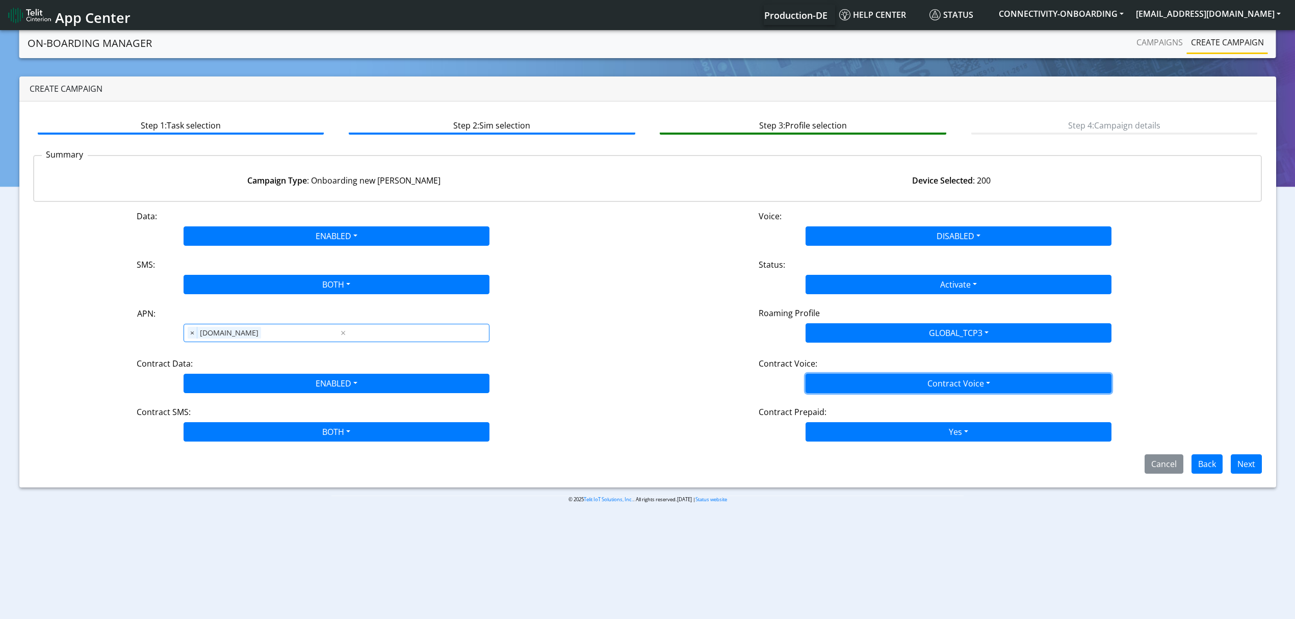
click at [825, 386] on button "Contract Voice" at bounding box center [958, 383] width 306 height 19
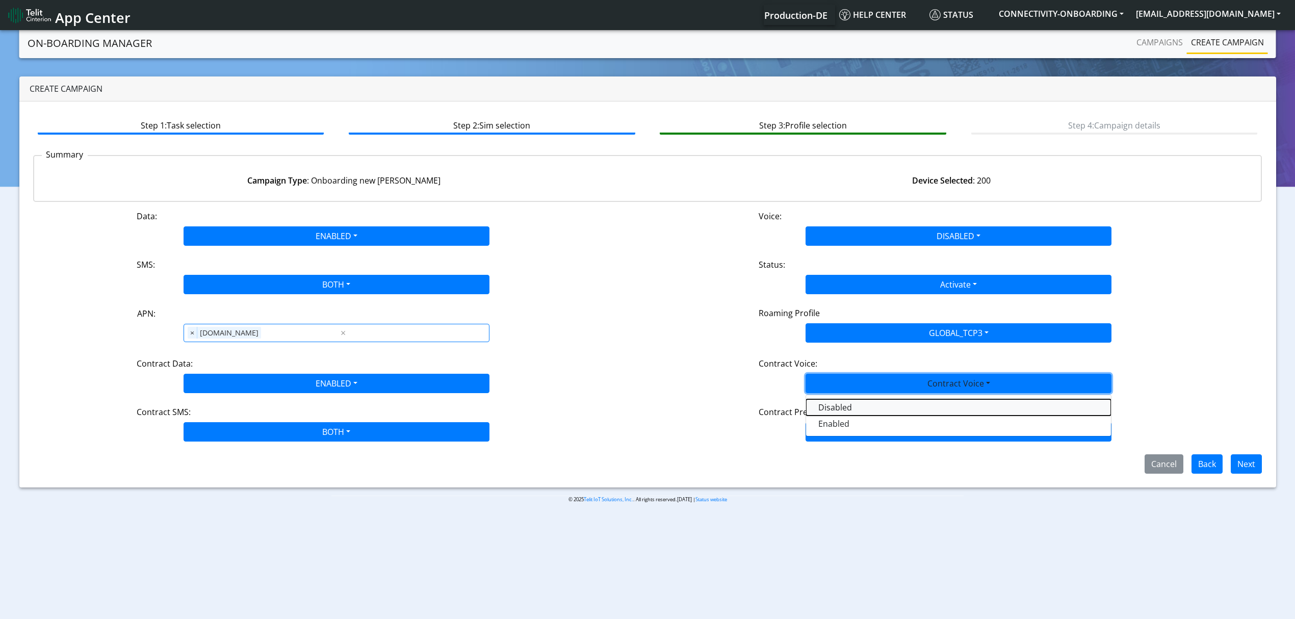
click at [831, 400] on Voicedisabled-dropdown "Disabled" at bounding box center [958, 407] width 305 height 16
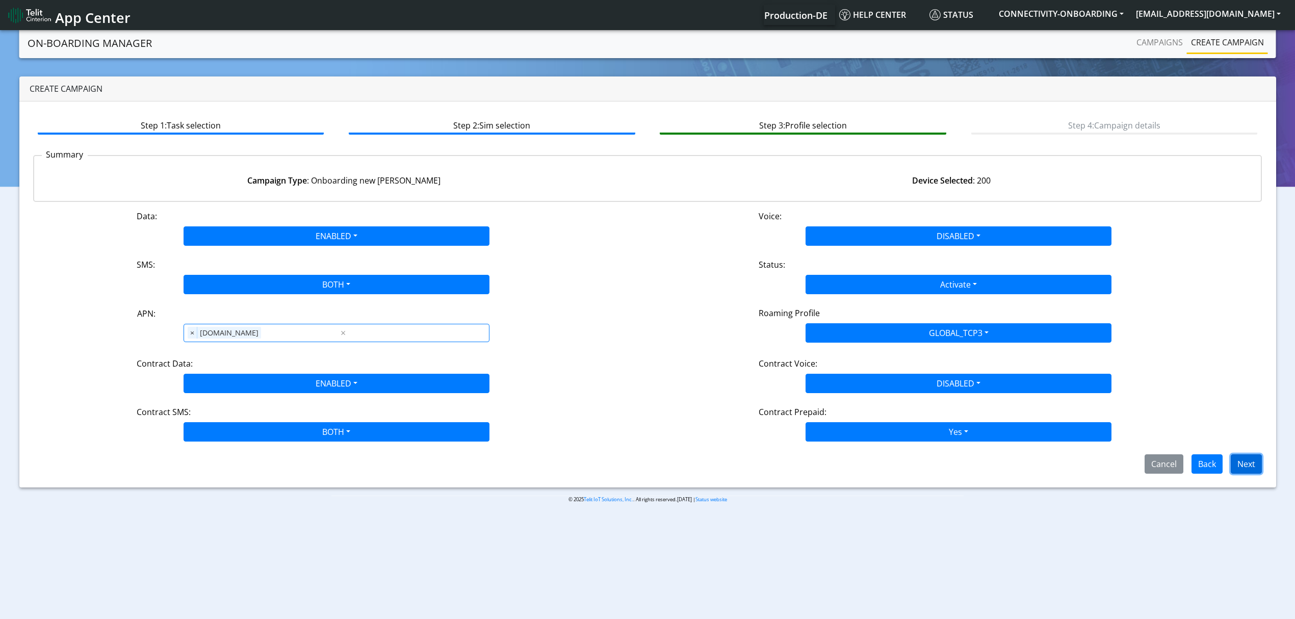
click at [1238, 457] on button "Next" at bounding box center [1245, 463] width 31 height 19
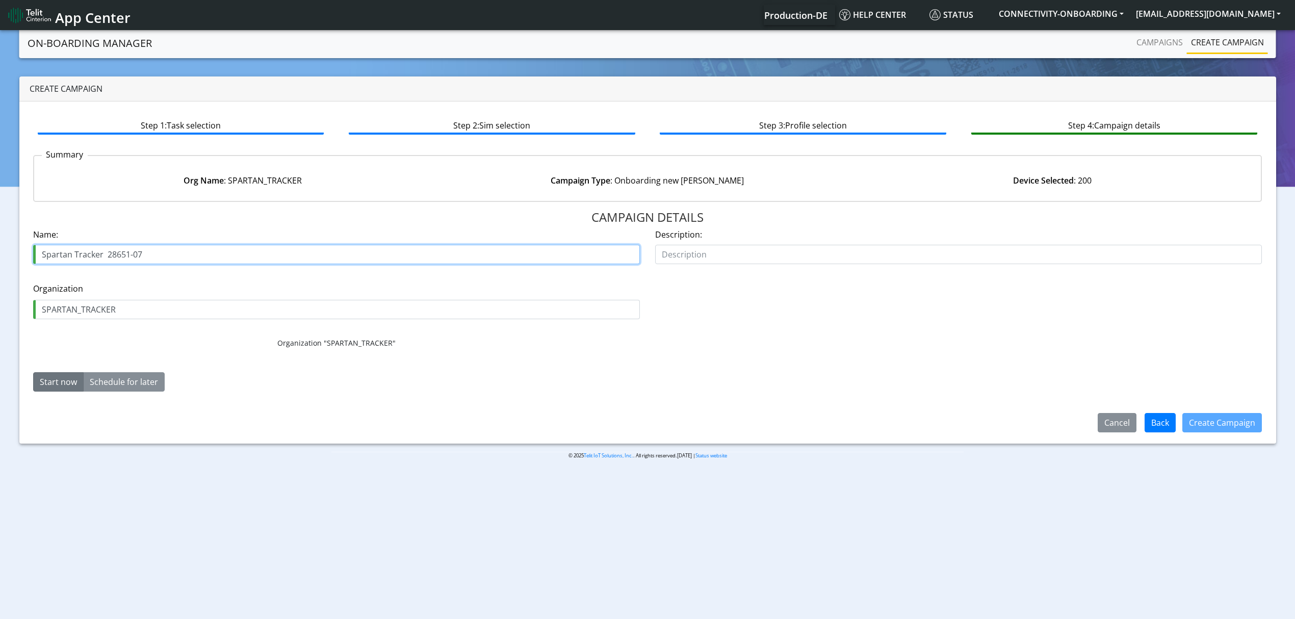
click at [504, 254] on input "Spartan Tracker 28651-07" at bounding box center [336, 254] width 607 height 19
type input "Spartan Tracker 28651-08"
click at [1256, 420] on button "Create Campaign" at bounding box center [1222, 422] width 80 height 19
